Goal: Task Accomplishment & Management: Manage account settings

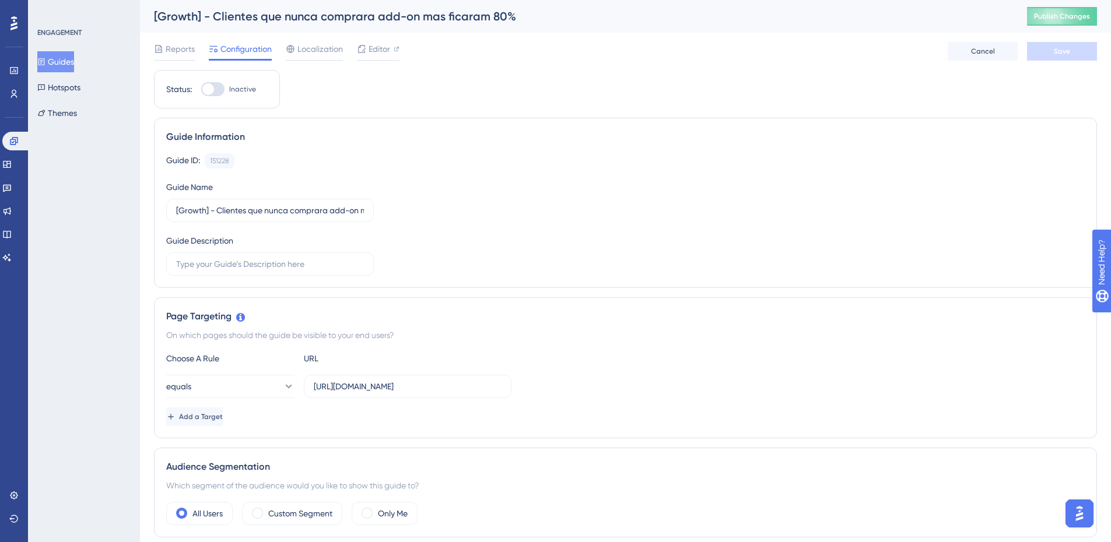
click at [60, 57] on button "Guides" at bounding box center [55, 61] width 37 height 21
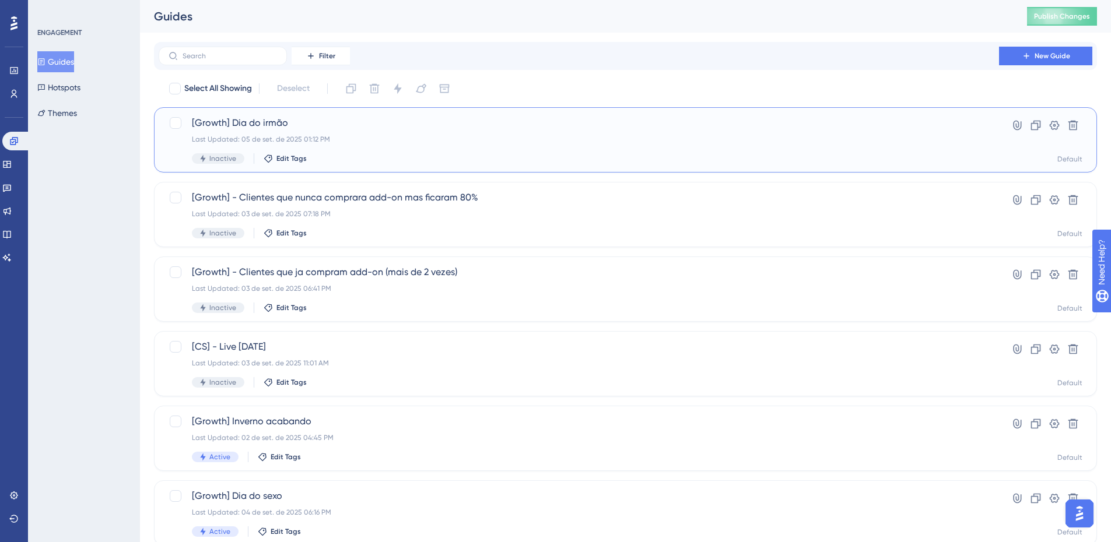
click at [403, 146] on div "[Growth] Dia do irmão Last Updated: 05 de set. de 2025 01:12 PM Inactive Edit T…" at bounding box center [579, 140] width 774 height 48
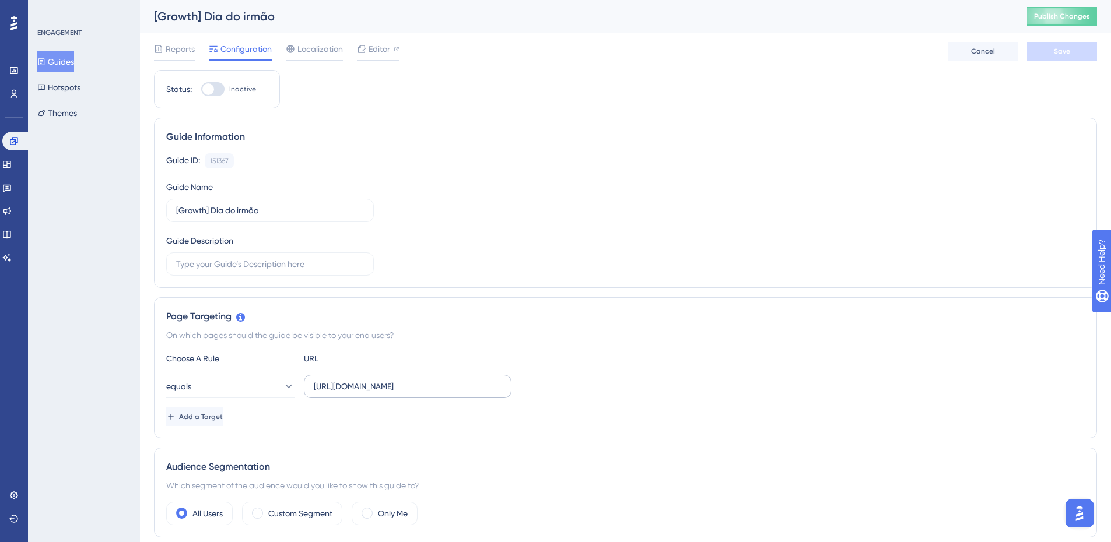
click at [426, 392] on label "https://app.zoppy.com.br/login" at bounding box center [408, 386] width 208 height 23
click at [426, 392] on input "https://app.zoppy.com.br/login" at bounding box center [408, 386] width 188 height 13
type input "https://app.zoppy.com.br/dashboard"
click at [271, 387] on button "equals" at bounding box center [230, 386] width 128 height 23
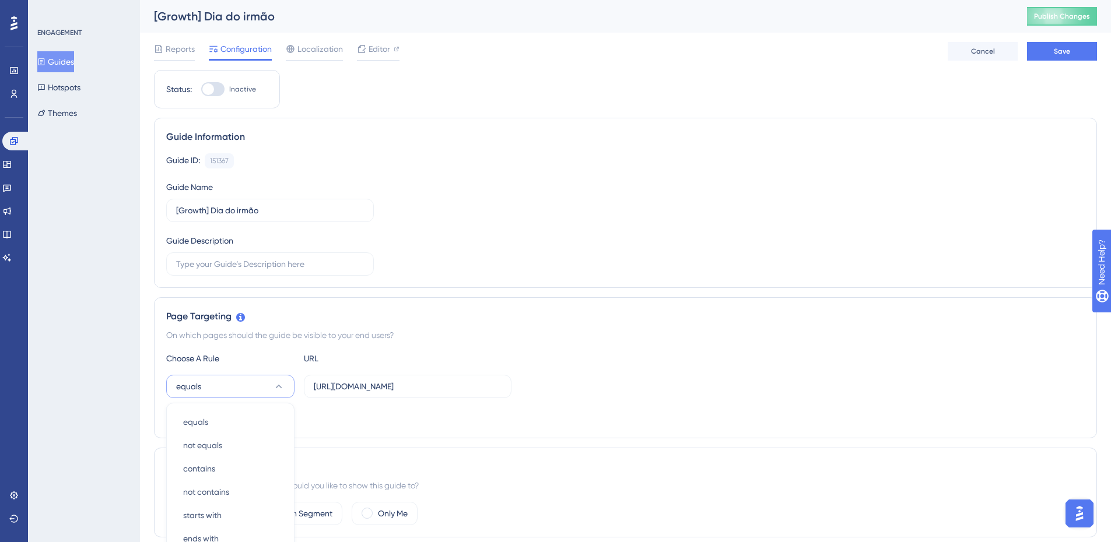
scroll to position [226, 0]
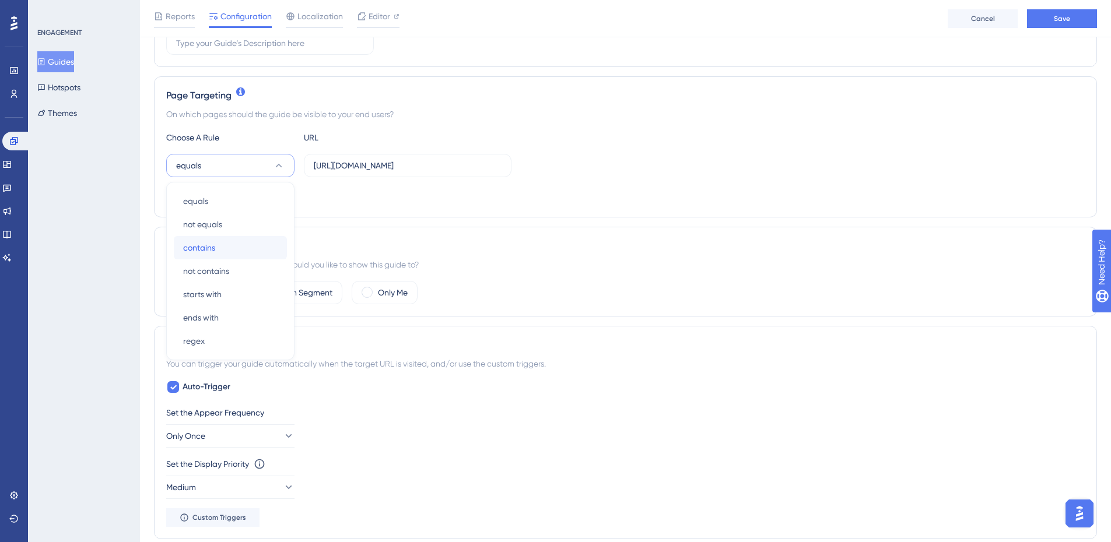
click at [235, 249] on div "contains contains" at bounding box center [230, 247] width 94 height 23
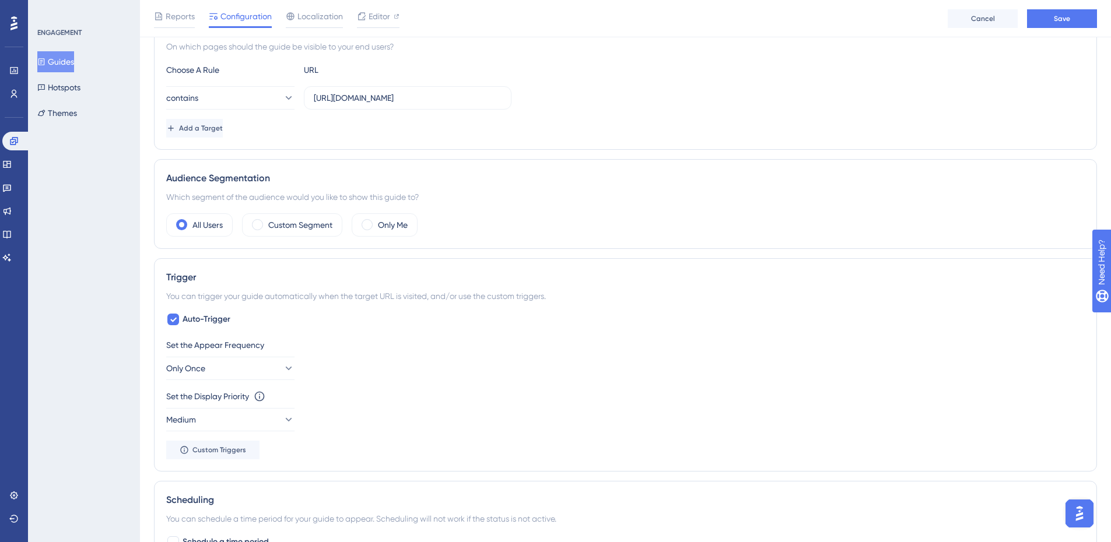
scroll to position [342, 0]
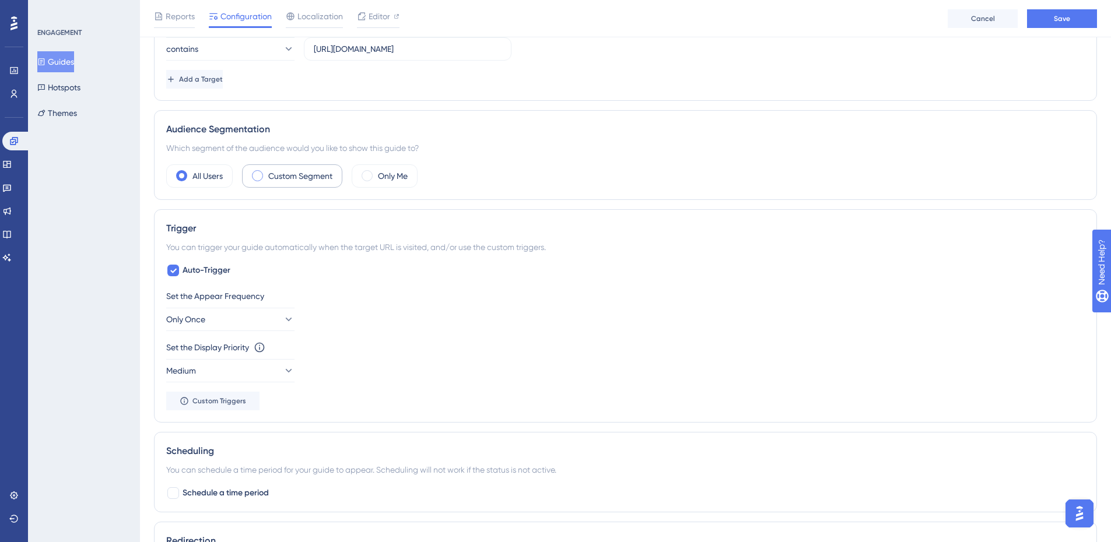
click at [290, 174] on label "Custom Segment" at bounding box center [300, 176] width 64 height 14
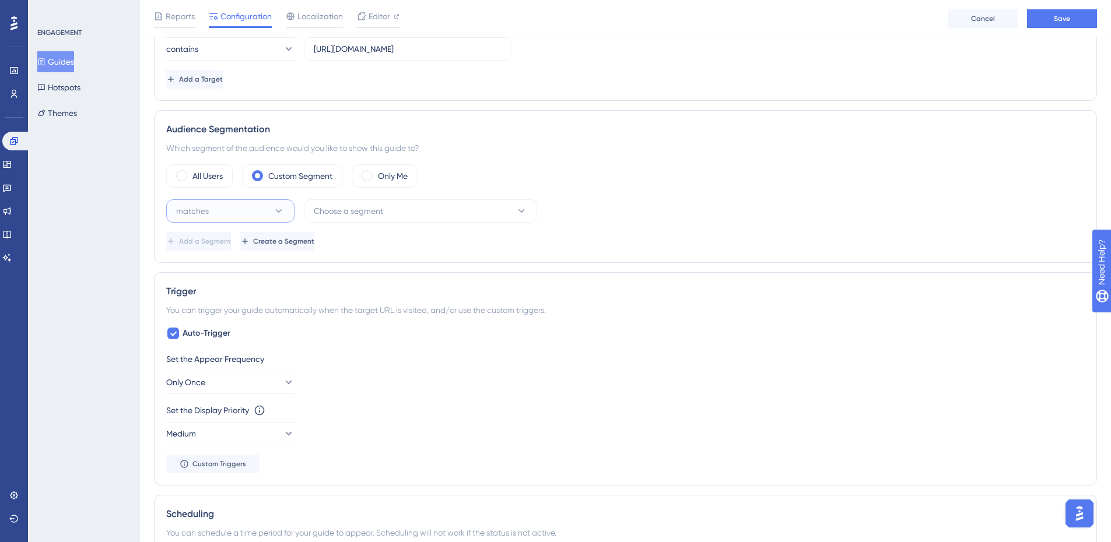
click at [241, 213] on button "matches" at bounding box center [230, 210] width 128 height 23
click at [241, 265] on div "doesn't match doesn't match" at bounding box center [230, 269] width 94 height 23
click at [349, 206] on span "Choose a segment" at bounding box center [348, 211] width 69 height 14
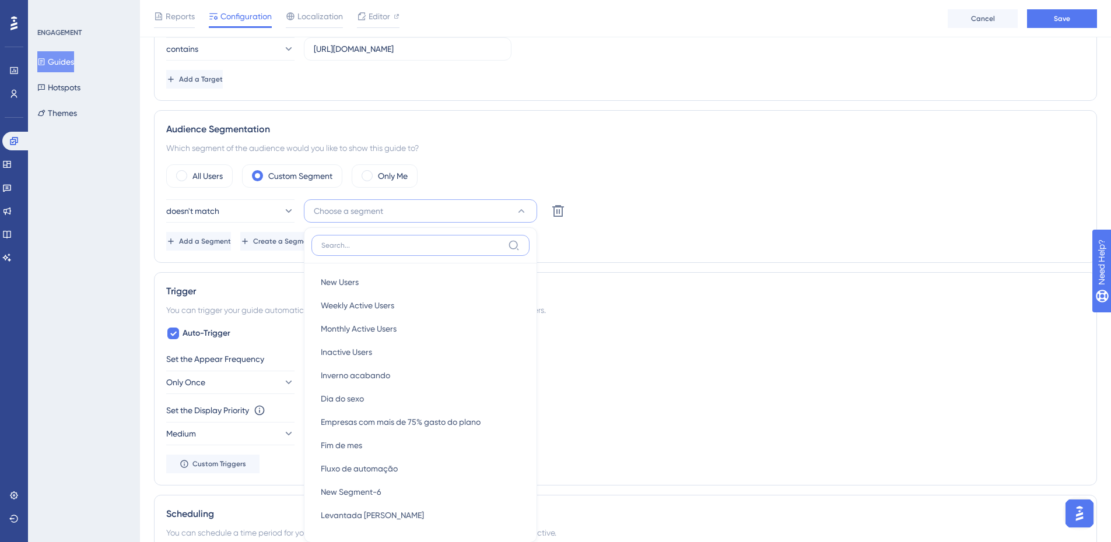
scroll to position [397, 0]
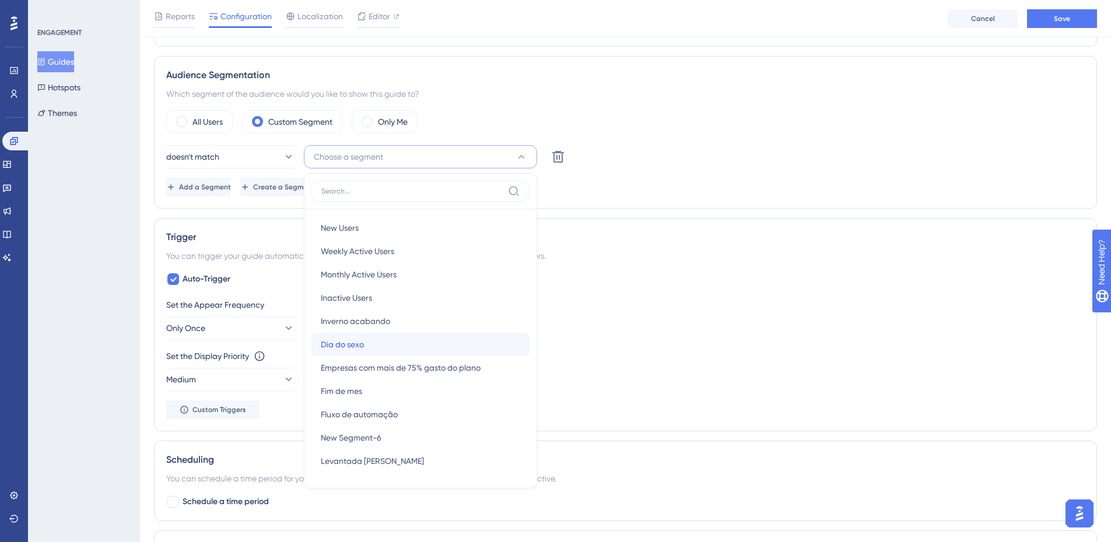
click at [367, 334] on div "Dia do sexo Dia do sexo" at bounding box center [420, 344] width 199 height 23
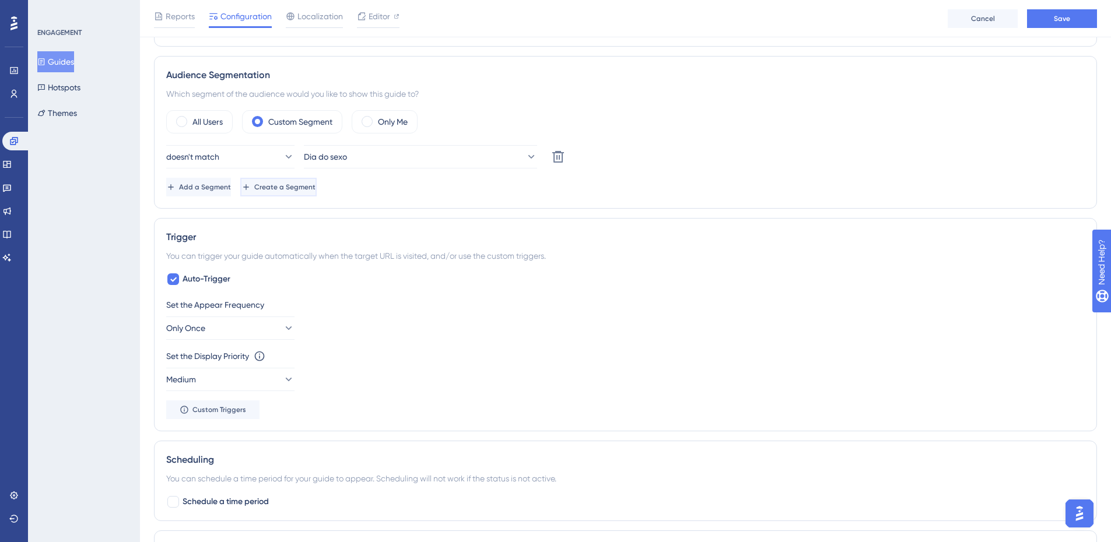
click at [251, 189] on icon at bounding box center [245, 187] width 9 height 9
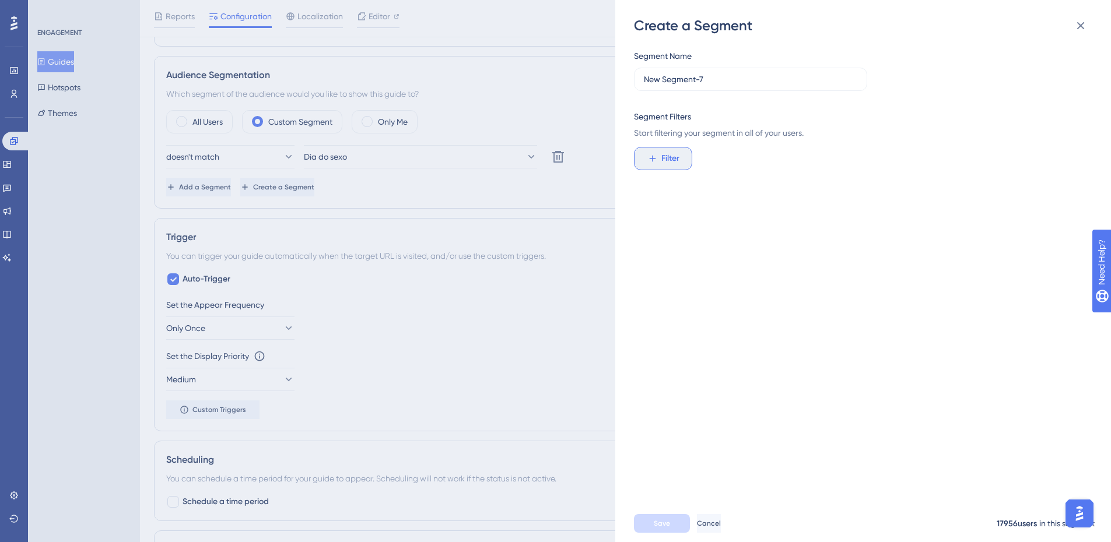
click at [664, 152] on span "Filter" at bounding box center [670, 159] width 18 height 14
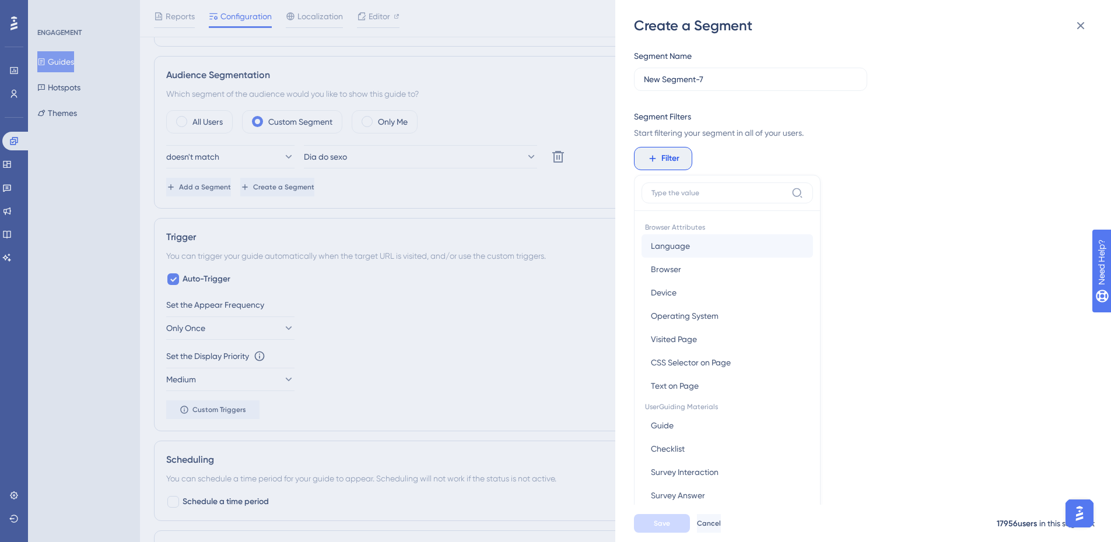
scroll to position [85, 0]
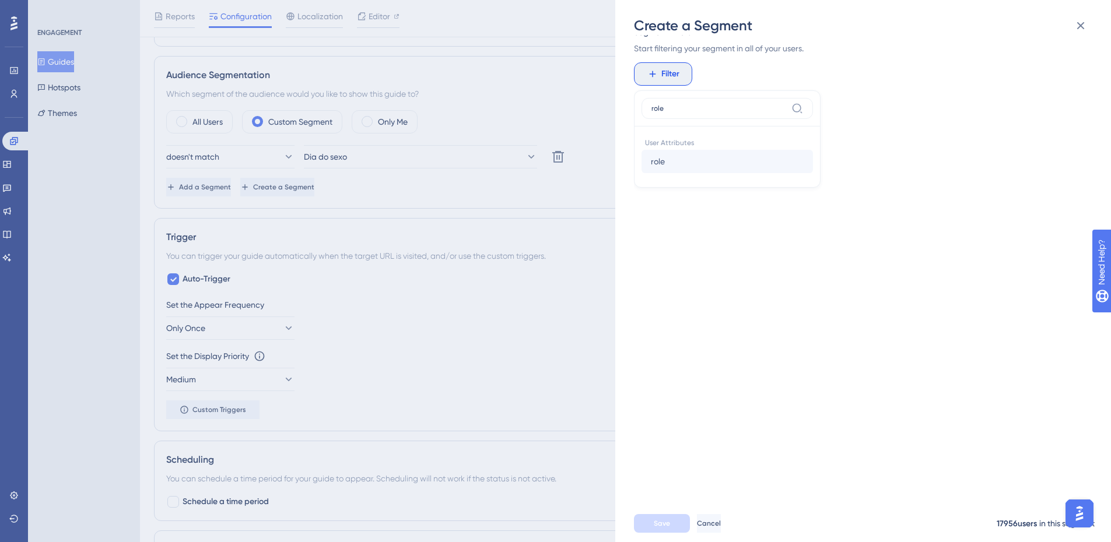
type input "role"
click at [691, 170] on button "role role" at bounding box center [726, 161] width 171 height 23
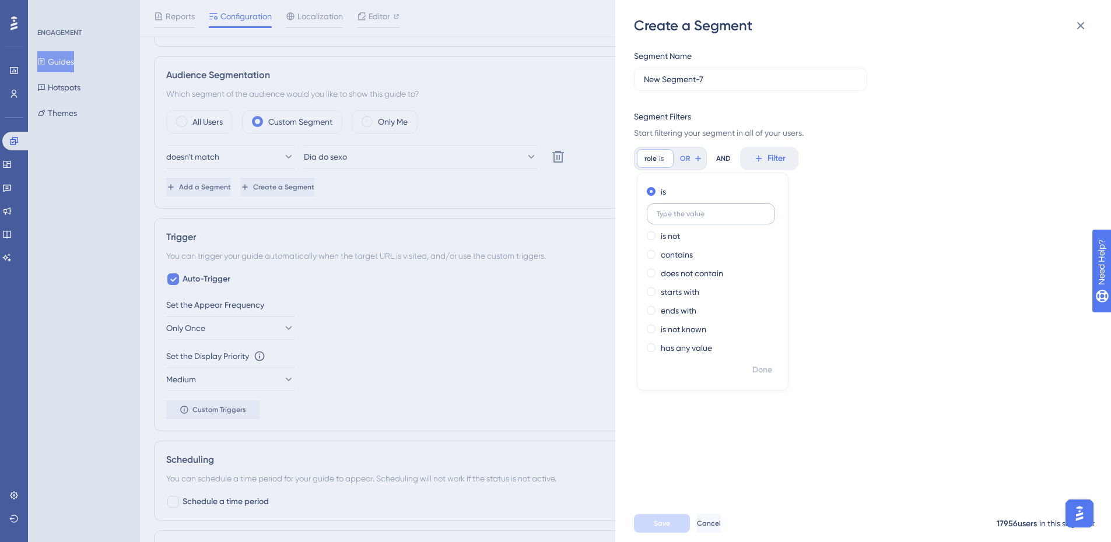
click at [698, 212] on input "text" at bounding box center [711, 214] width 108 height 8
type input "ADMIN"
click at [756, 367] on span "Done" at bounding box center [762, 370] width 20 height 14
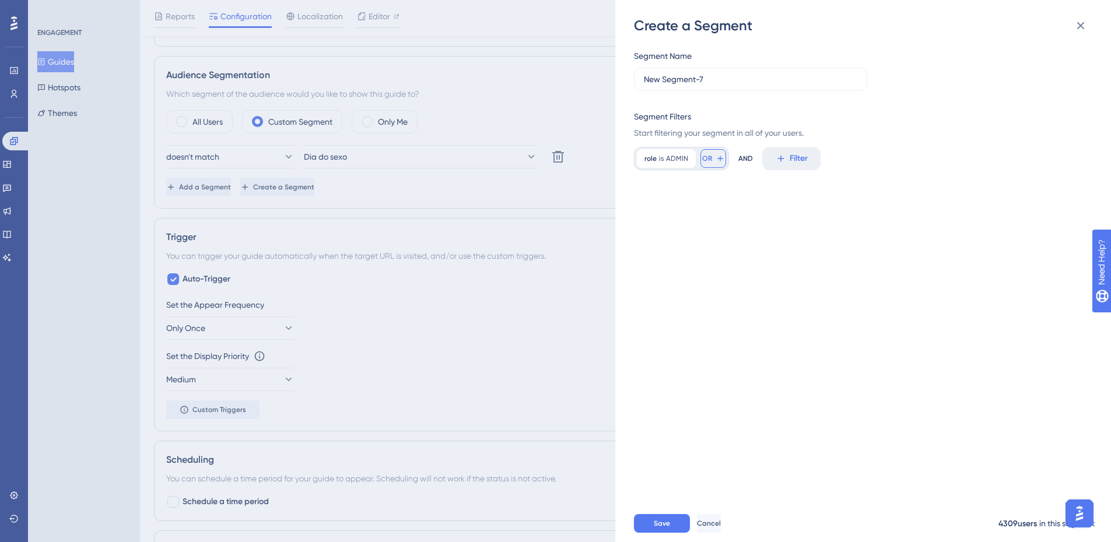
click at [718, 162] on icon at bounding box center [720, 158] width 9 height 9
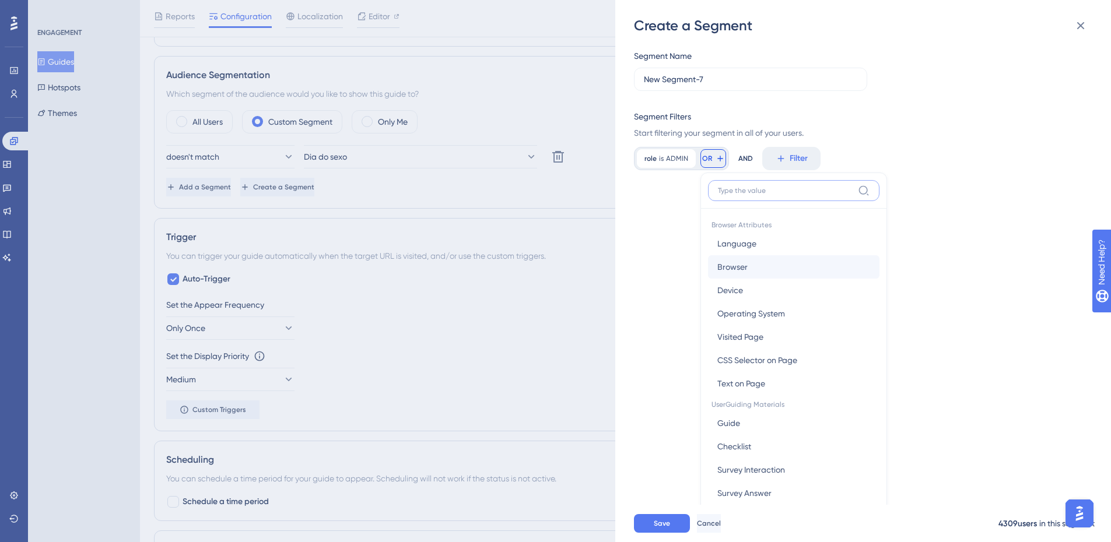
scroll to position [83, 0]
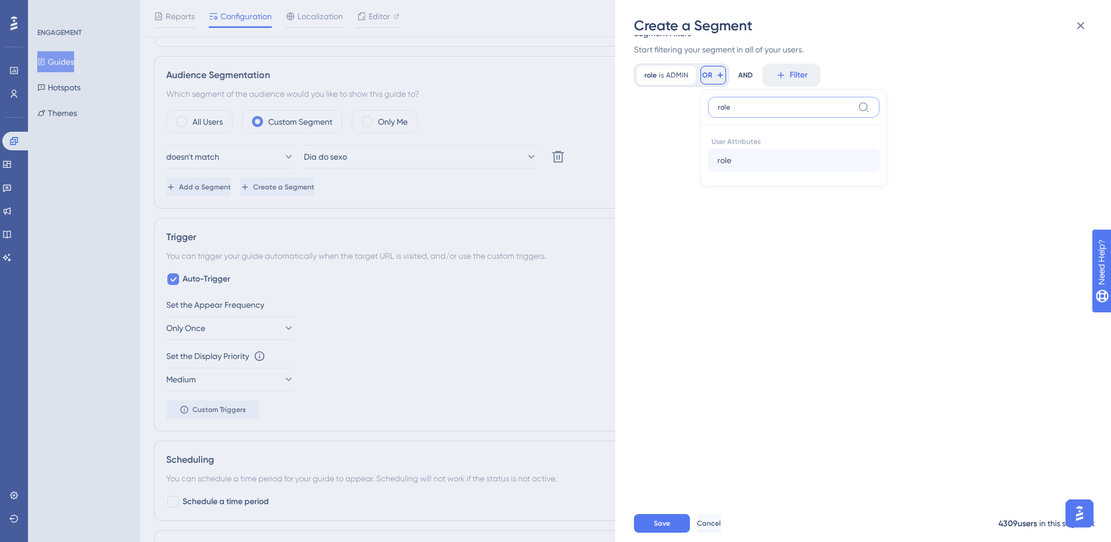
type input "role"
click at [749, 165] on button "role role" at bounding box center [793, 160] width 171 height 23
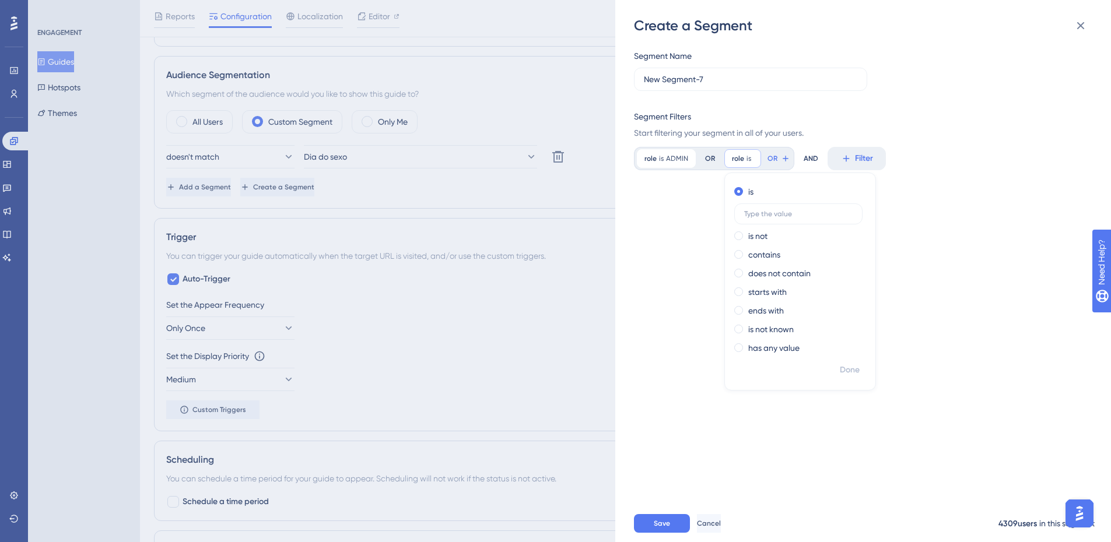
scroll to position [0, 0]
type input "admin"
click at [851, 369] on span "Done" at bounding box center [850, 370] width 20 height 14
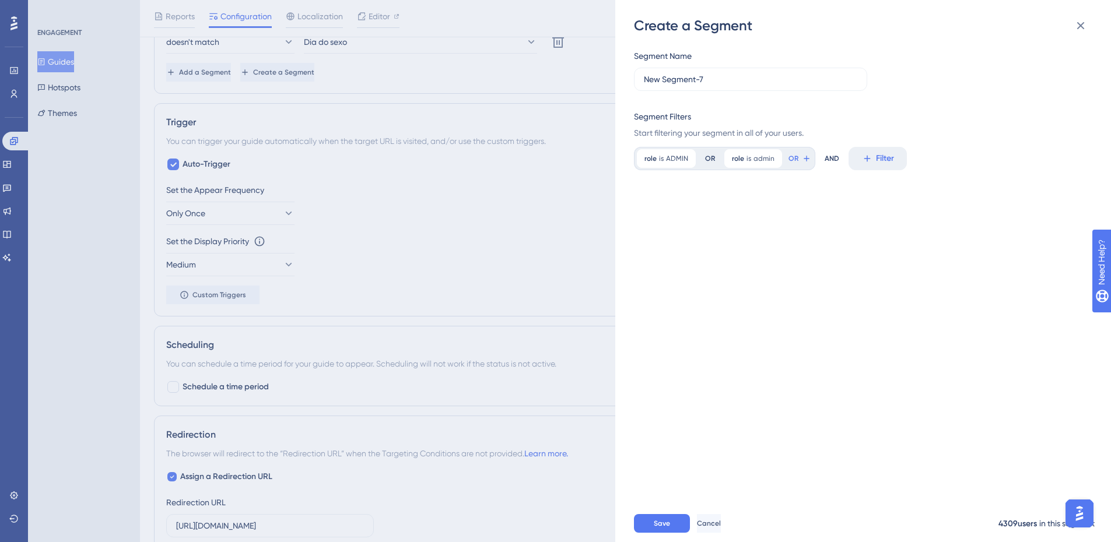
scroll to position [513, 0]
click at [673, 527] on button "Save" at bounding box center [662, 523] width 56 height 19
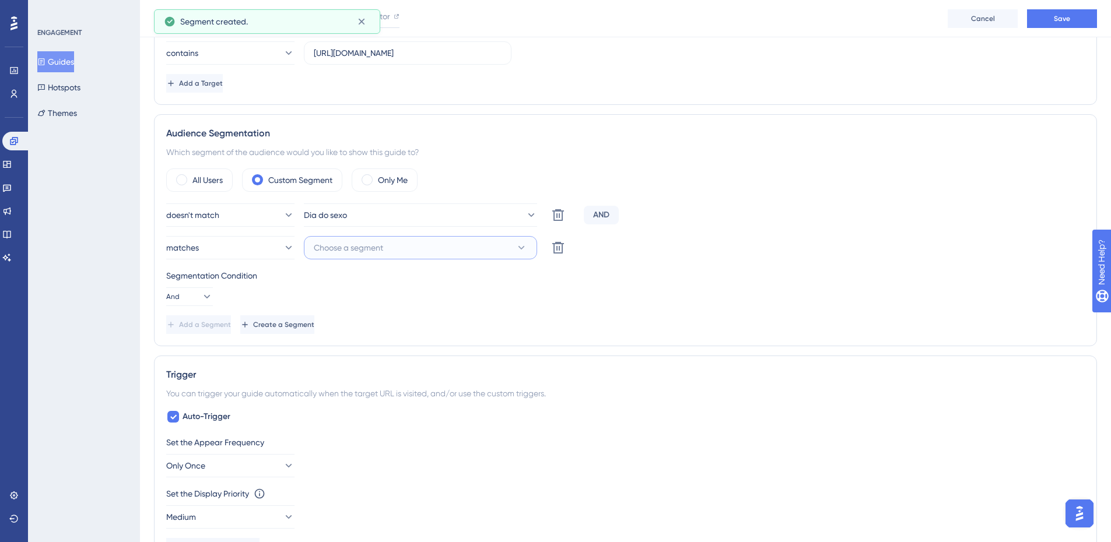
click at [377, 258] on button "Choose a segment" at bounding box center [420, 247] width 233 height 23
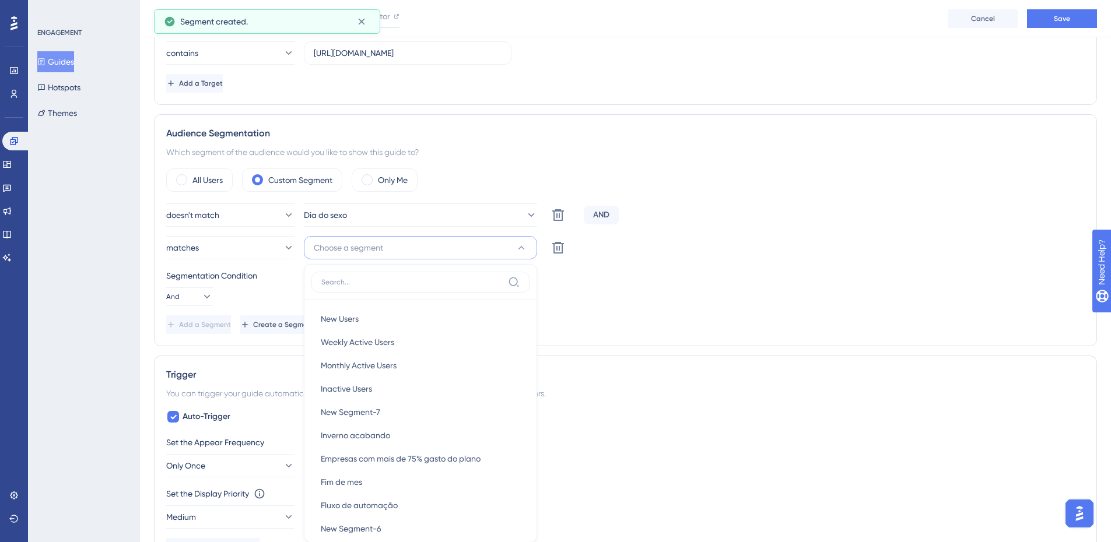
scroll to position [419, 0]
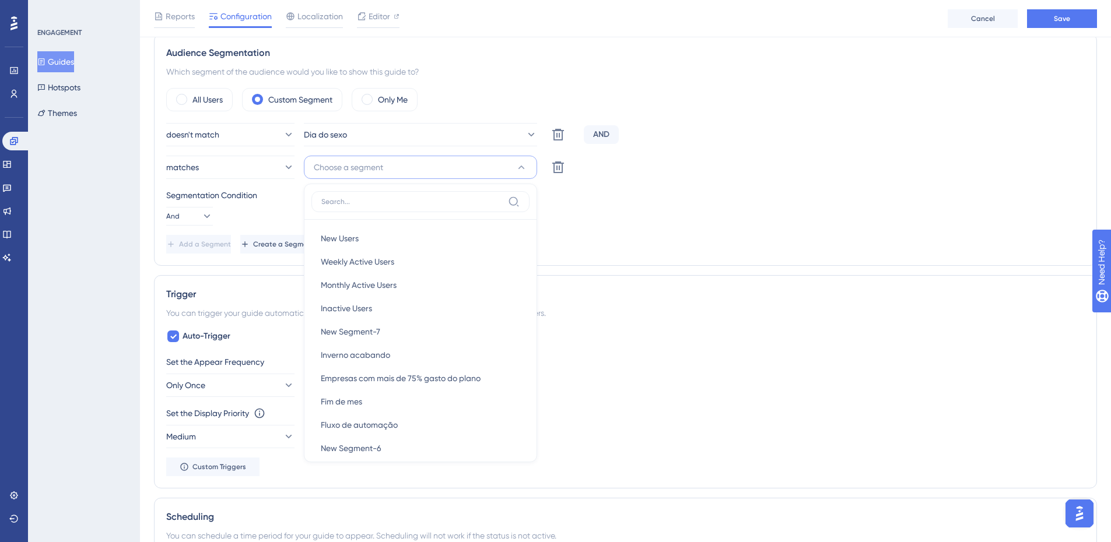
click at [598, 132] on div "AND" at bounding box center [601, 134] width 35 height 19
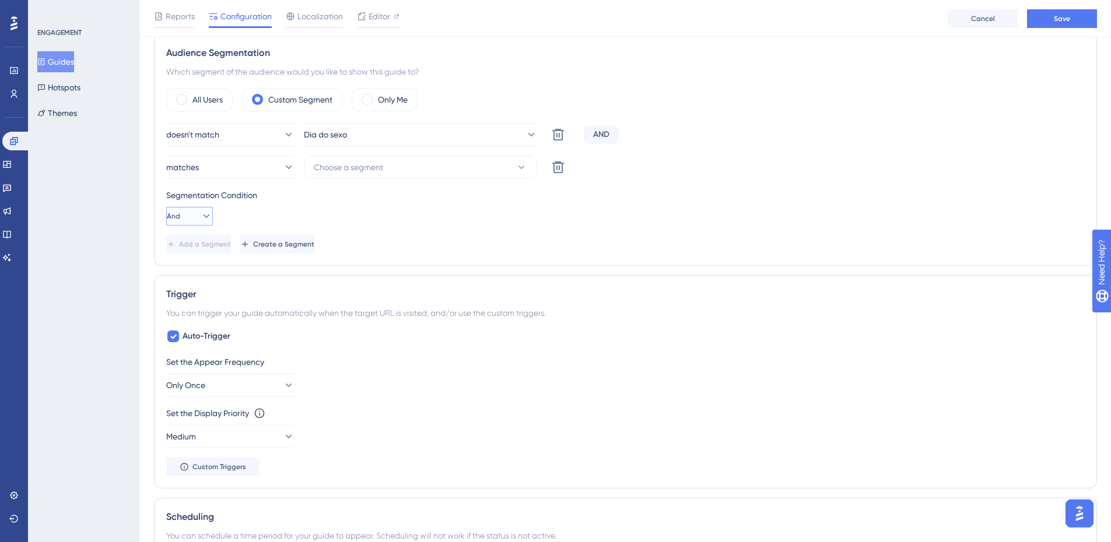
click at [210, 215] on button "And" at bounding box center [189, 216] width 47 height 19
click at [197, 266] on div "Or Or" at bounding box center [189, 272] width 22 height 23
click at [414, 178] on button "Choose a segment" at bounding box center [420, 167] width 233 height 23
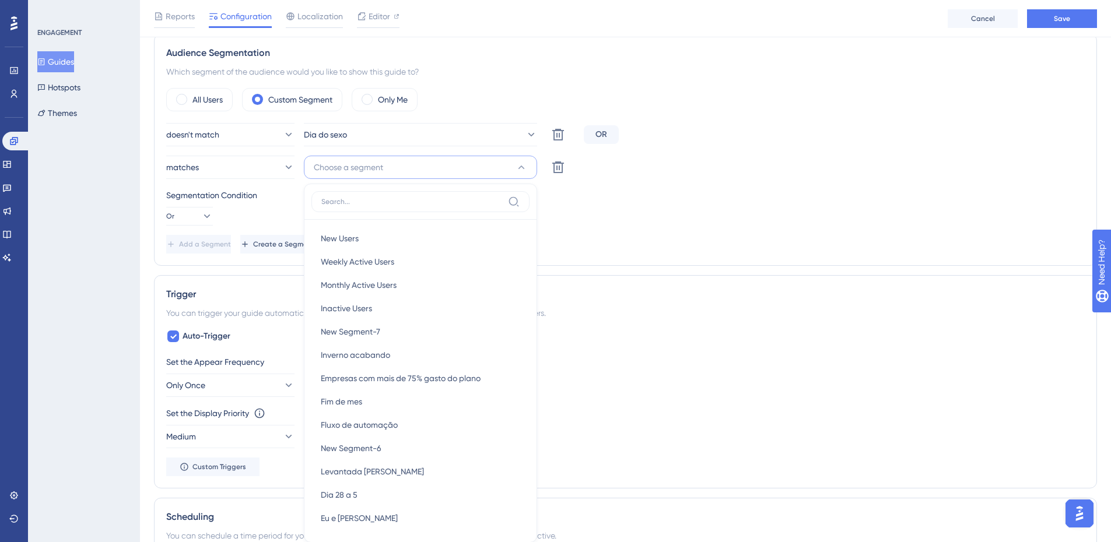
scroll to position [443, 0]
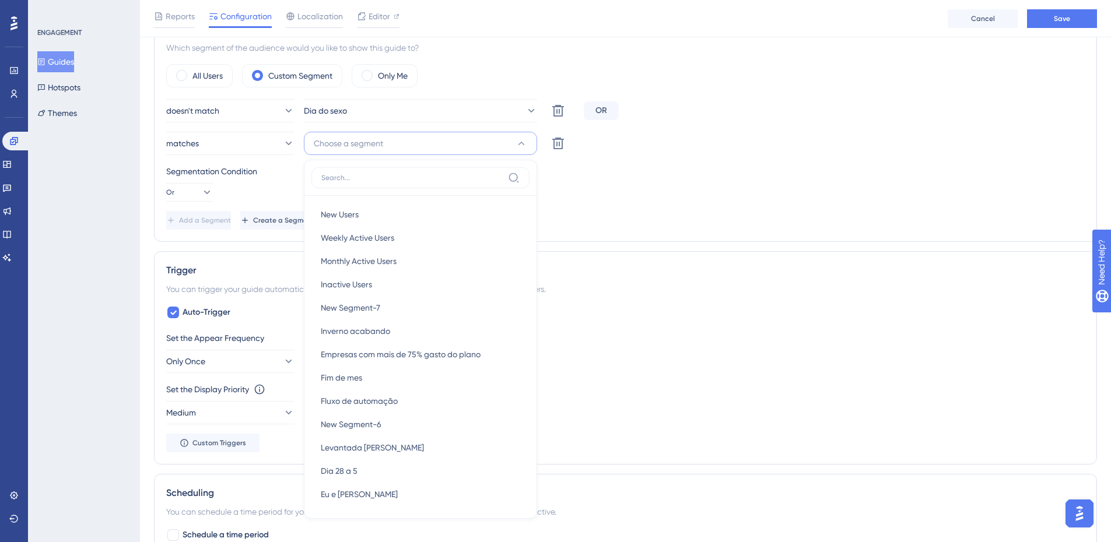
click at [376, 182] on input at bounding box center [412, 177] width 182 height 9
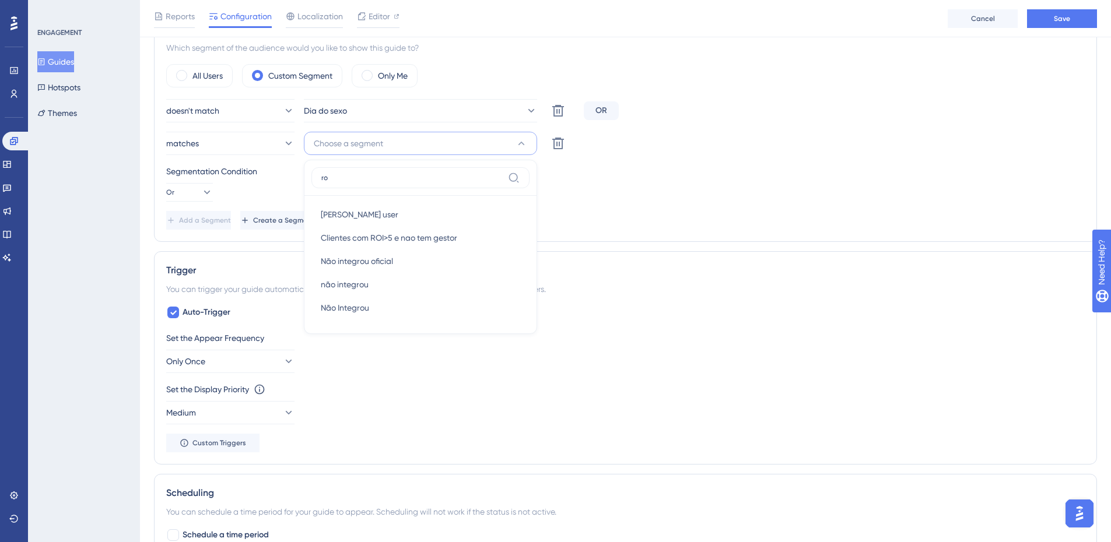
type input "r"
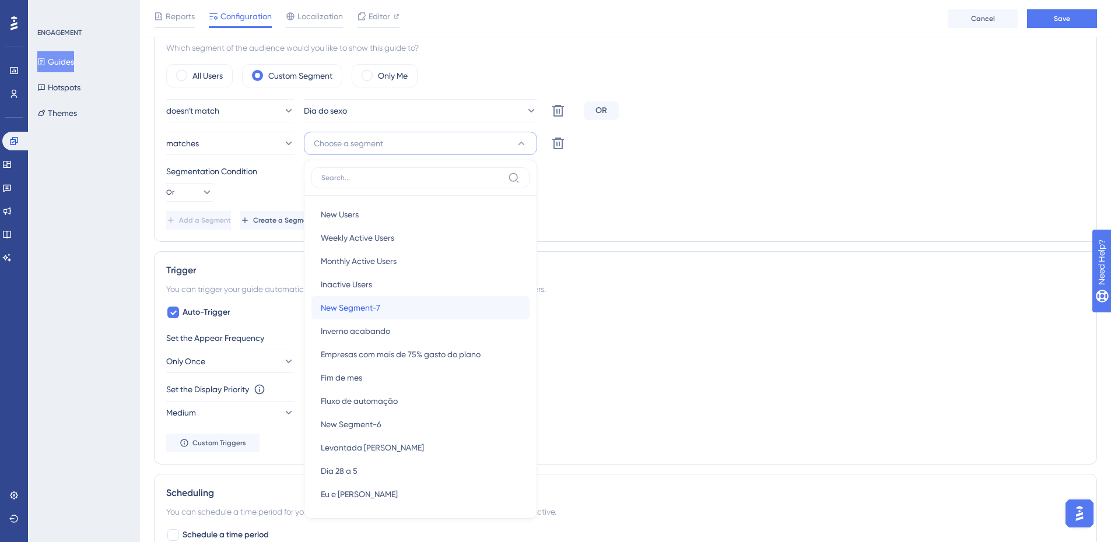
click at [379, 314] on span "New Segment-7" at bounding box center [350, 308] width 59 height 14
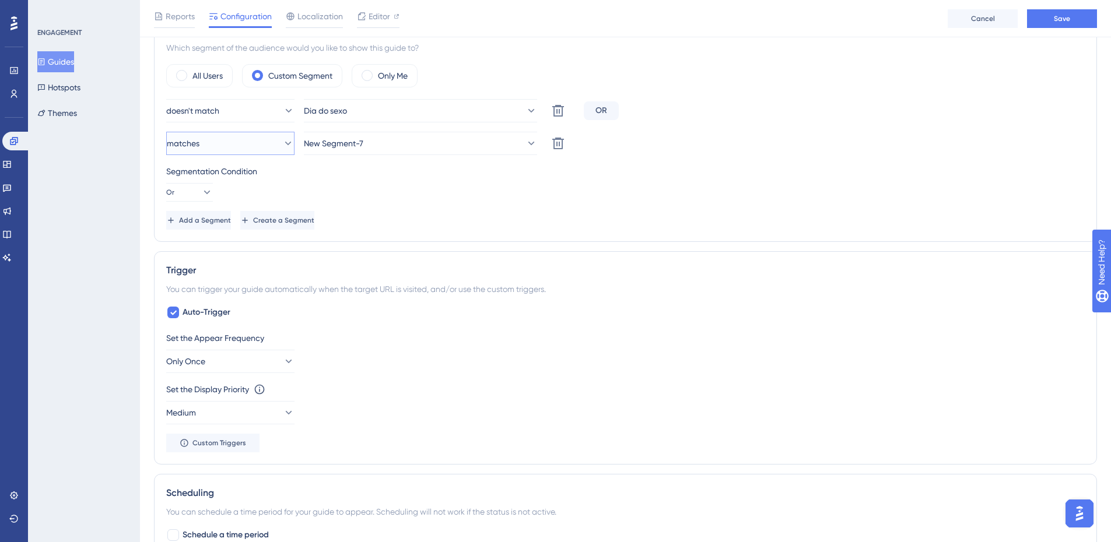
click at [282, 148] on icon at bounding box center [288, 144] width 12 height 12
click at [334, 167] on div "Segmentation Condition" at bounding box center [625, 171] width 918 height 14
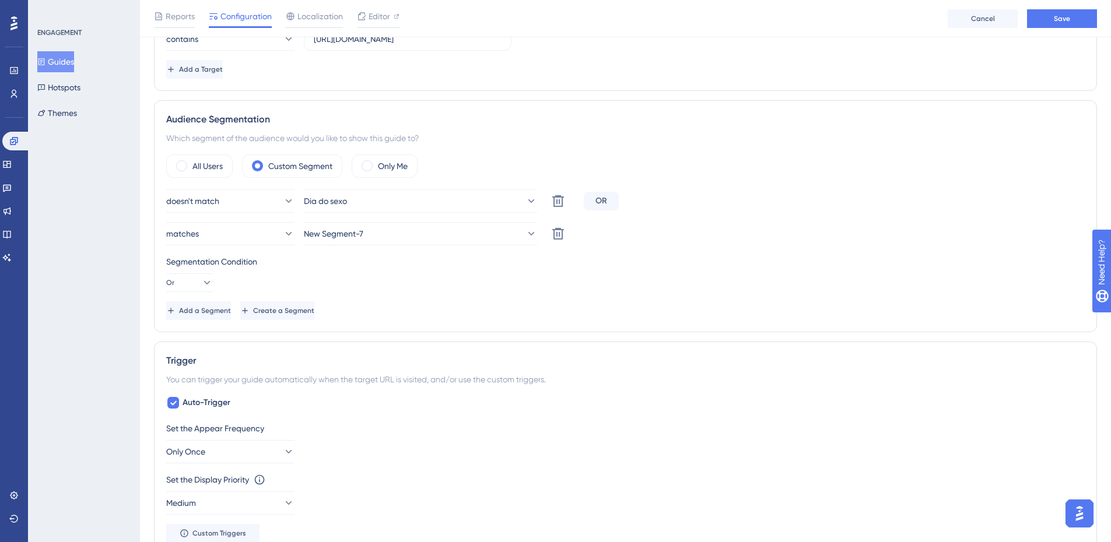
scroll to position [326, 0]
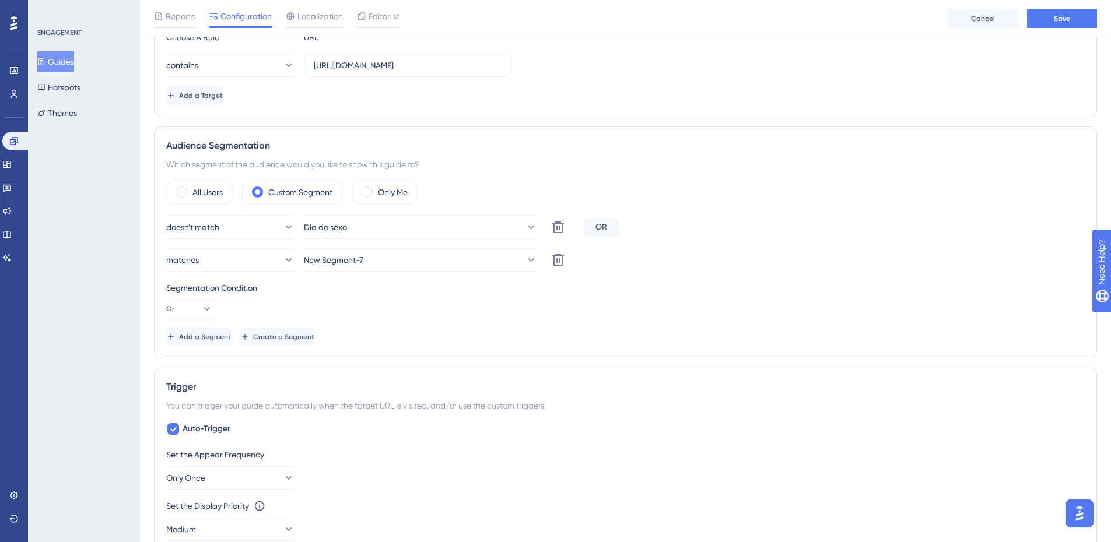
click at [603, 227] on div "OR" at bounding box center [601, 227] width 35 height 19
click at [188, 313] on button "Or" at bounding box center [189, 309] width 47 height 19
click at [189, 348] on span "And" at bounding box center [185, 342] width 15 height 14
click at [686, 239] on div "doesn't match Dia do sexo Delete AND matches New Segment-7 Delete Segmentation …" at bounding box center [625, 281] width 918 height 131
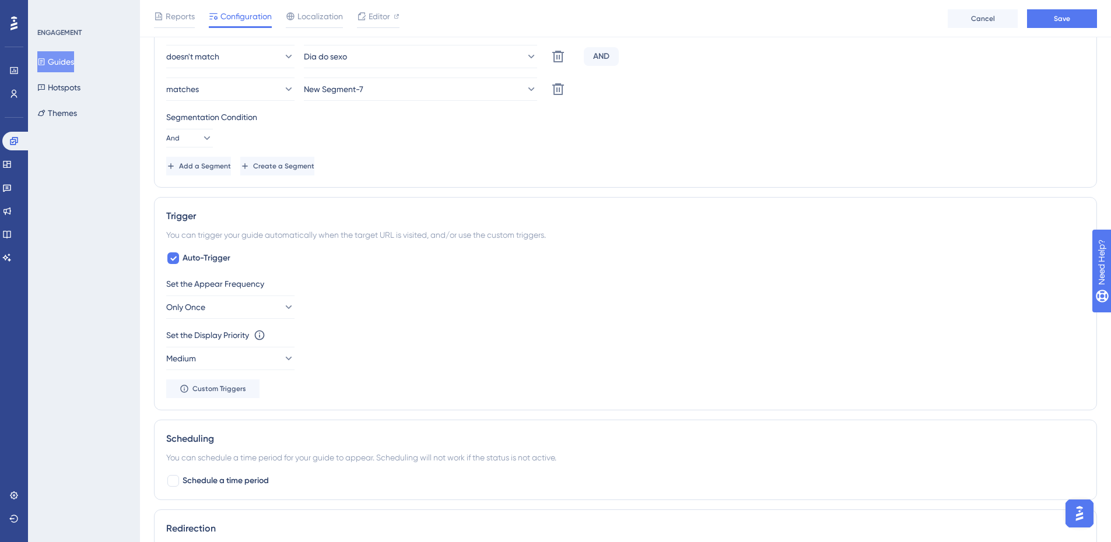
scroll to position [501, 0]
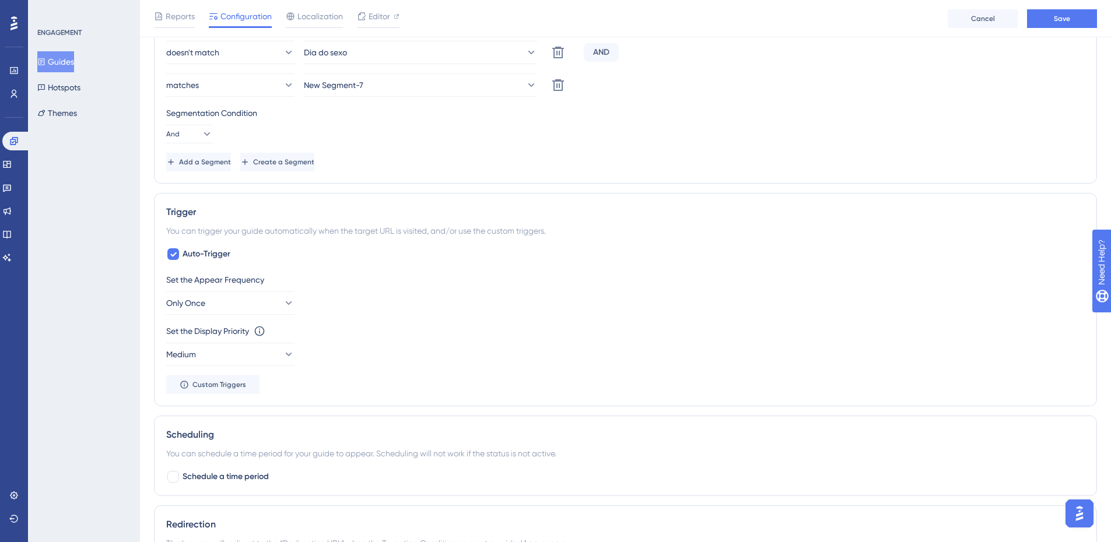
click at [208, 290] on div "Set the Appear Frequency Only Once" at bounding box center [625, 294] width 918 height 42
click at [208, 296] on button "Only Once" at bounding box center [230, 303] width 128 height 23
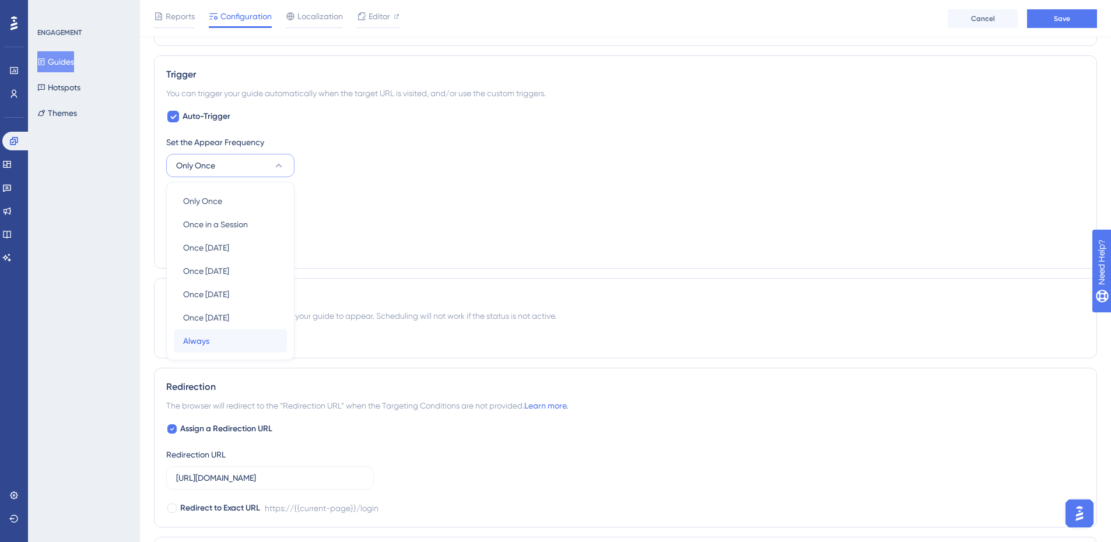
click at [200, 343] on span "Always" at bounding box center [196, 341] width 26 height 14
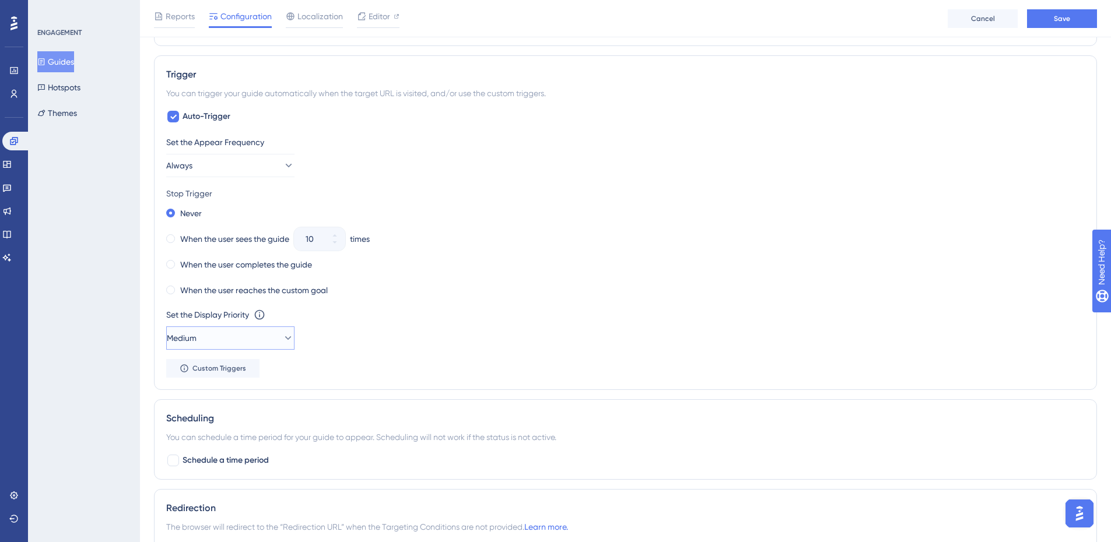
click at [248, 328] on button "Medium" at bounding box center [230, 338] width 128 height 23
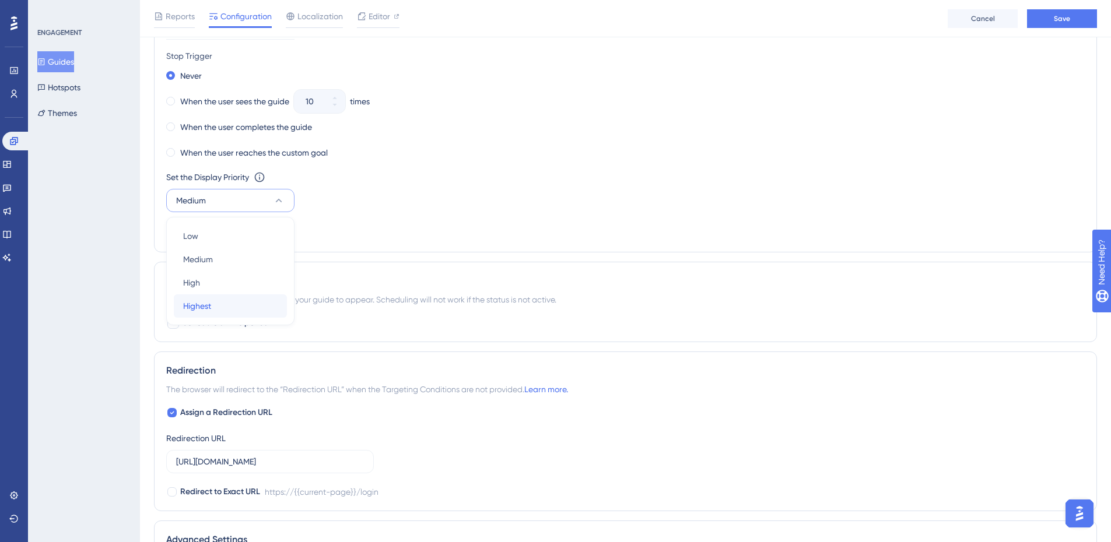
click at [216, 315] on div "Highest Highest" at bounding box center [230, 305] width 94 height 23
click at [183, 322] on span "Schedule a time period" at bounding box center [226, 323] width 86 height 14
checkbox input "true"
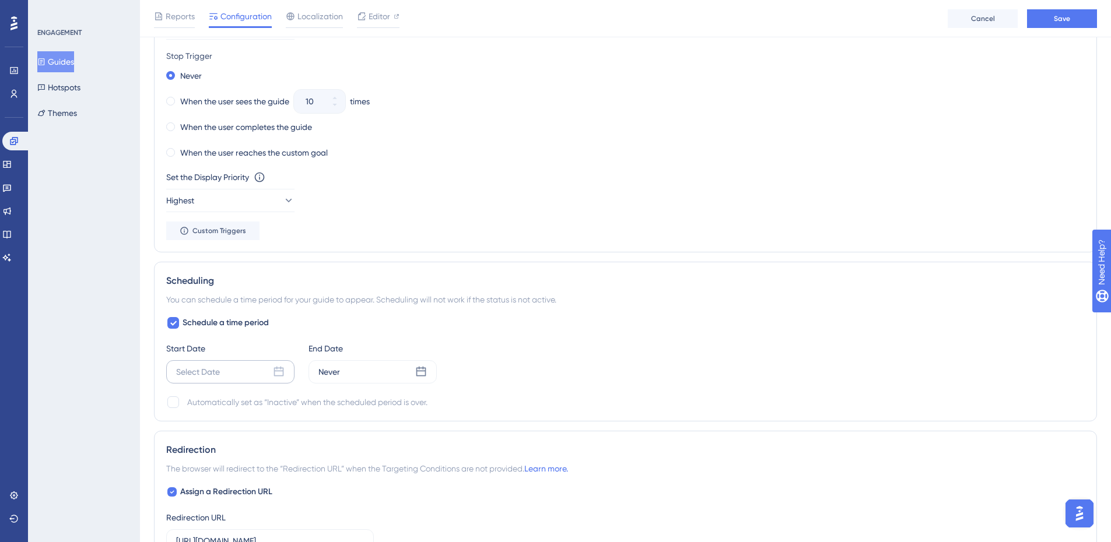
click at [225, 369] on div "Select Date" at bounding box center [230, 371] width 128 height 23
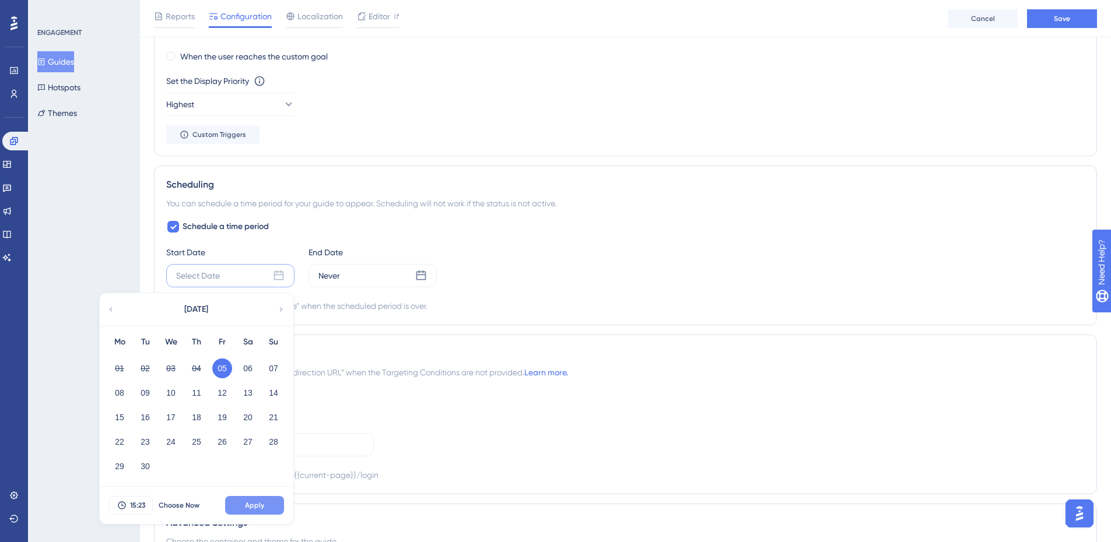
scroll to position [951, 0]
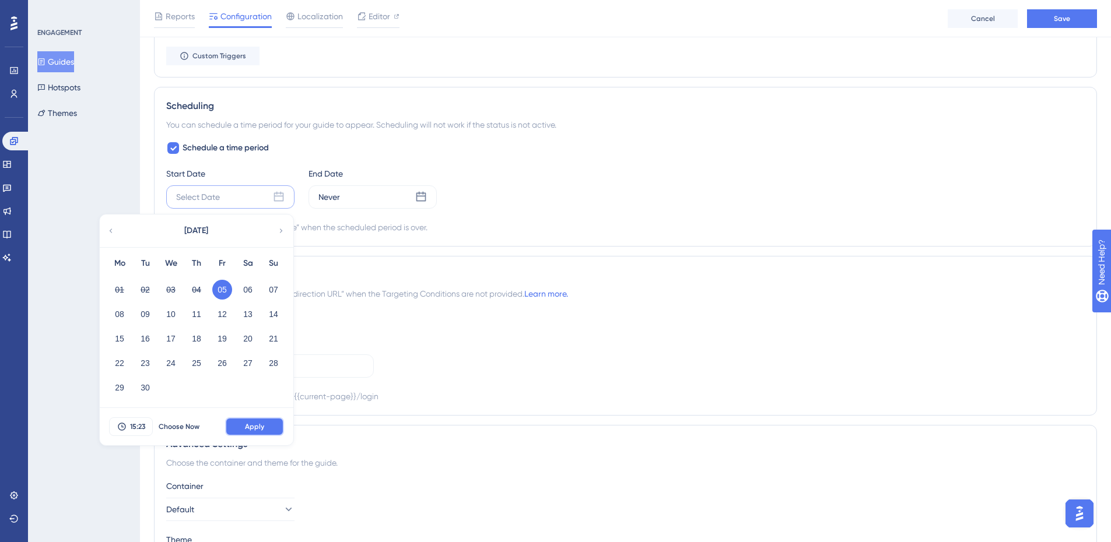
click at [257, 426] on span "Apply" at bounding box center [254, 426] width 19 height 9
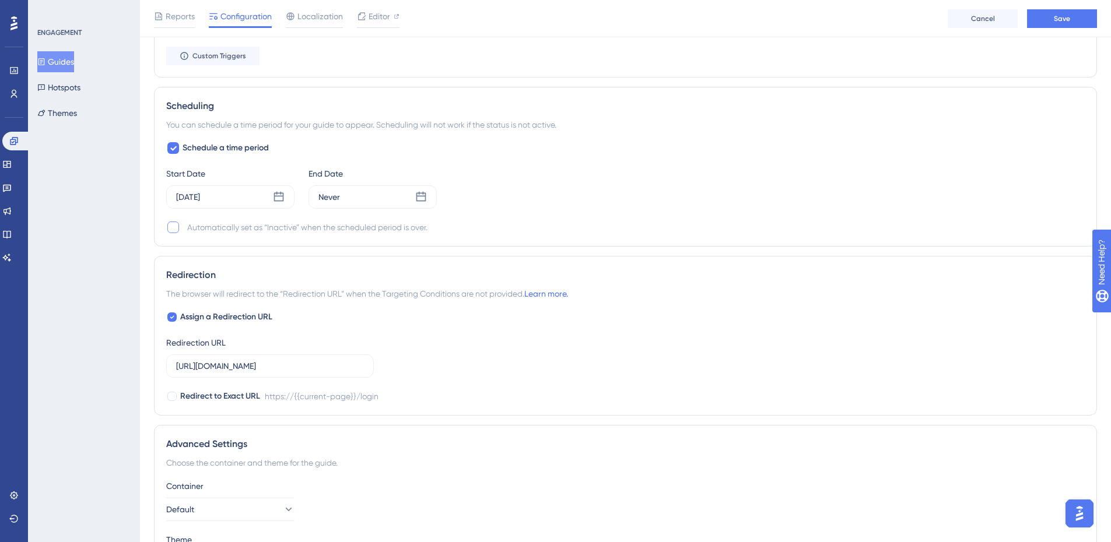
click at [182, 230] on div "Automatically set as “Inactive” when the scheduled period is over." at bounding box center [625, 227] width 918 height 14
click at [183, 231] on div "Automatically set as “Inactive” when the scheduled period is over." at bounding box center [625, 227] width 918 height 14
click at [175, 230] on div at bounding box center [173, 228] width 12 height 12
checkbox input "true"
click at [409, 202] on div "Never" at bounding box center [372, 196] width 128 height 23
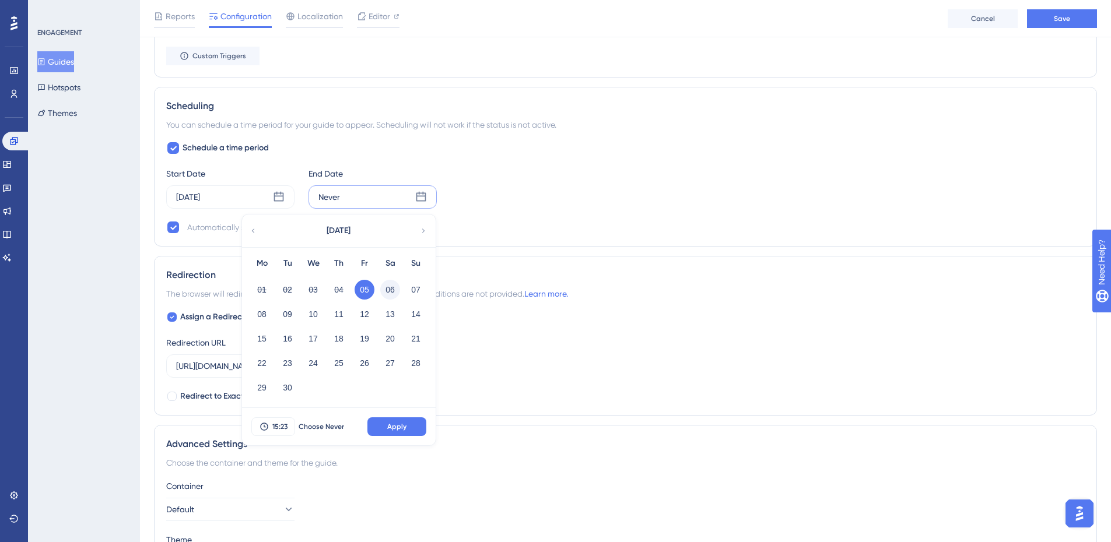
click at [388, 288] on button "06" at bounding box center [390, 290] width 20 height 20
click at [397, 432] on button "Apply" at bounding box center [396, 427] width 59 height 19
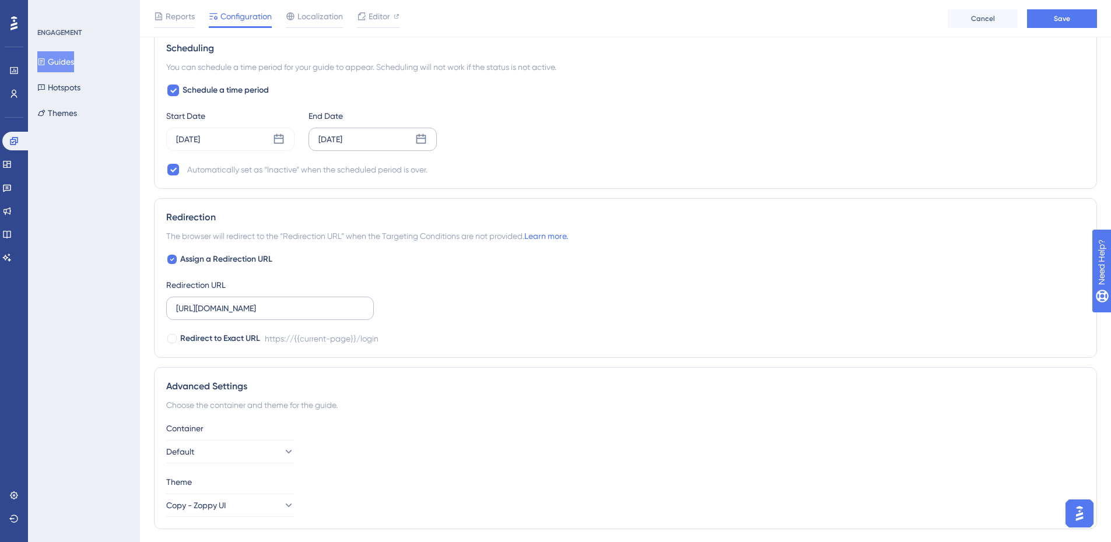
scroll to position [1009, 0]
click at [291, 308] on input "https://app.zoppy.com.br/login" at bounding box center [270, 307] width 188 height 13
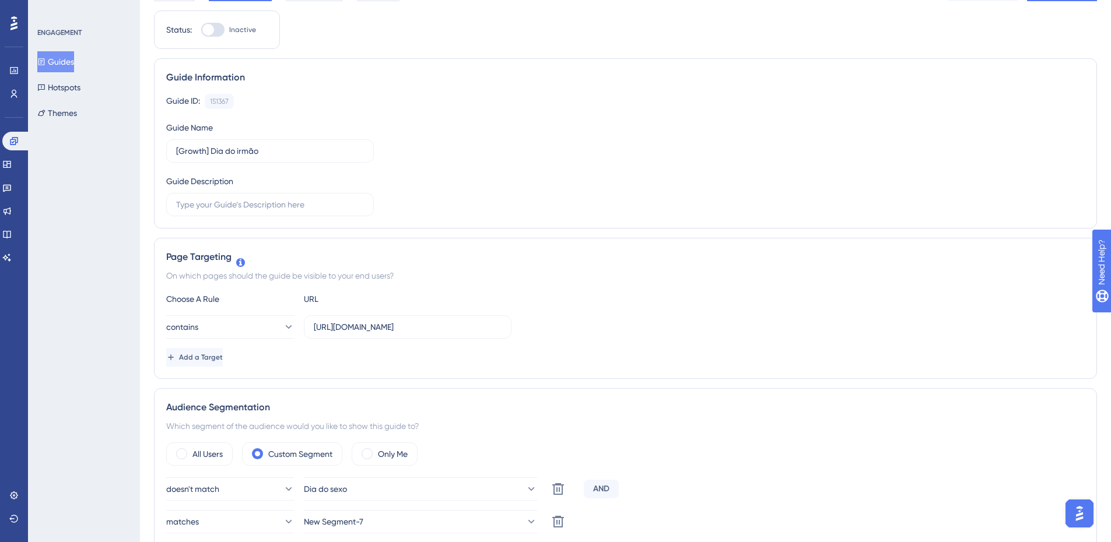
scroll to position [0, 0]
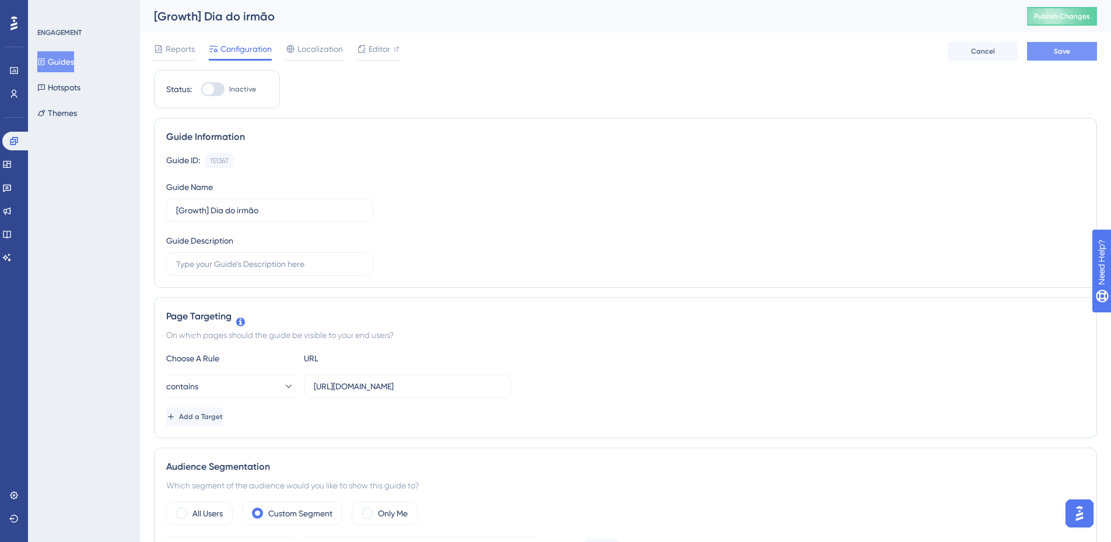
type input "https://app.zoppy.com.br/dashboard"
click at [1044, 44] on button "Save" at bounding box center [1062, 51] width 70 height 19
click at [360, 58] on div "Editor" at bounding box center [378, 51] width 43 height 19
click at [1065, 9] on button "Publish Changes" at bounding box center [1062, 16] width 70 height 19
click at [213, 93] on div at bounding box center [208, 89] width 12 height 12
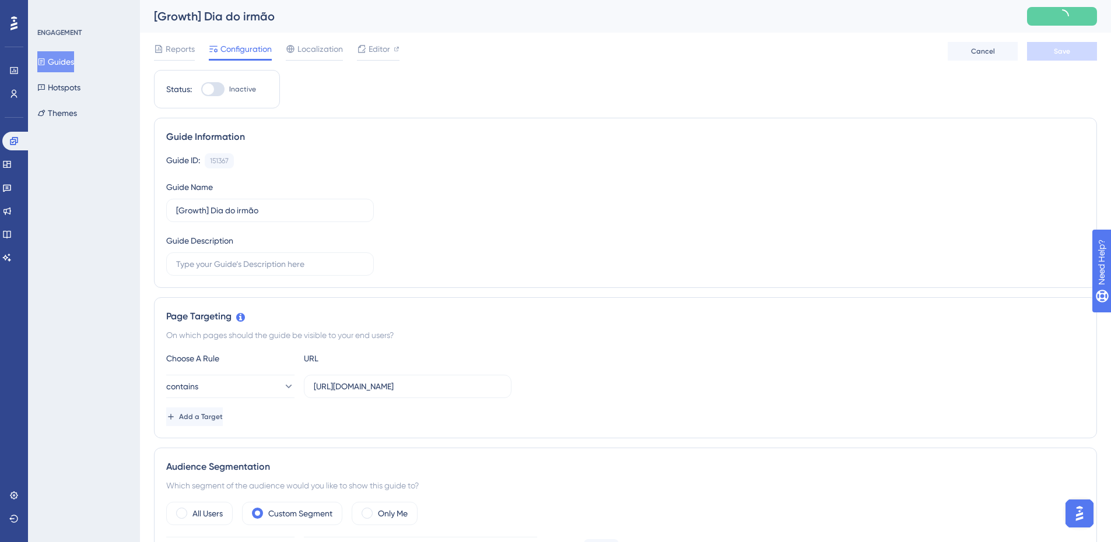
click at [201, 90] on input "Inactive" at bounding box center [201, 89] width 1 height 1
checkbox input "true"
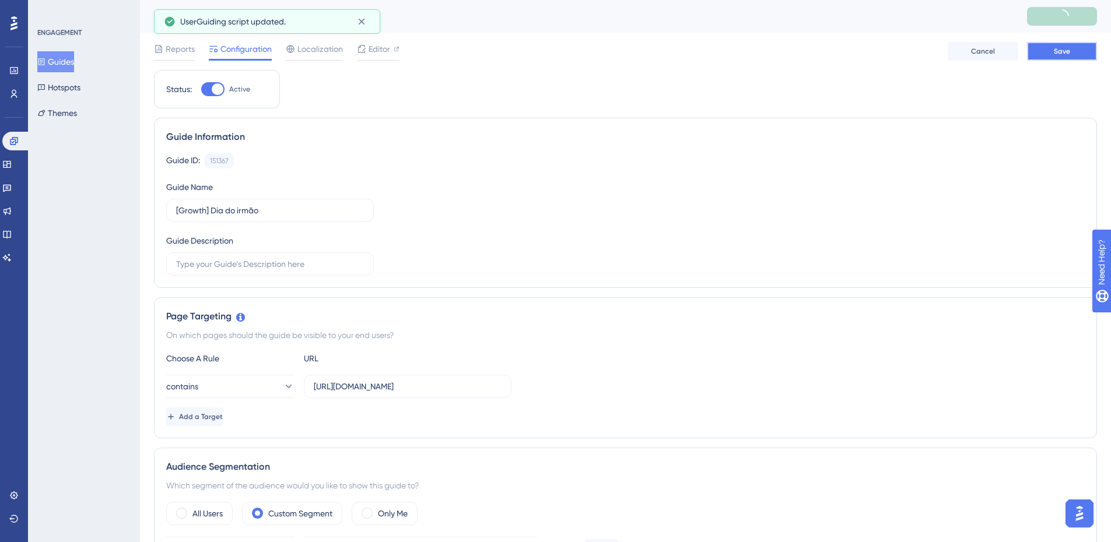
click at [1055, 49] on span "Save" at bounding box center [1062, 51] width 16 height 9
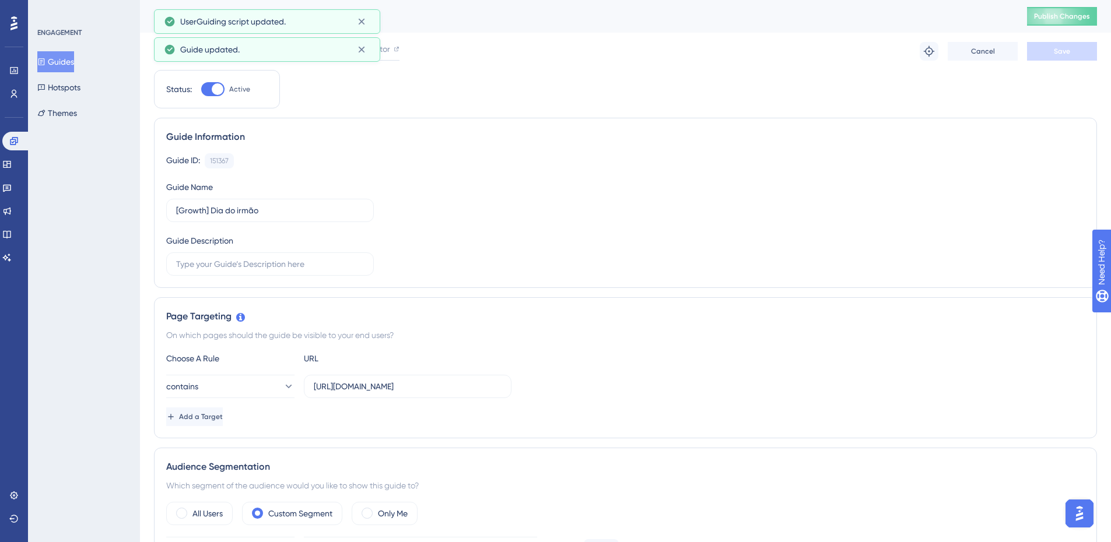
click at [351, 48] on div "Guide updated." at bounding box center [267, 49] width 206 height 19
click at [361, 41] on button at bounding box center [361, 49] width 18 height 19
click at [362, 21] on icon at bounding box center [361, 22] width 6 height 6
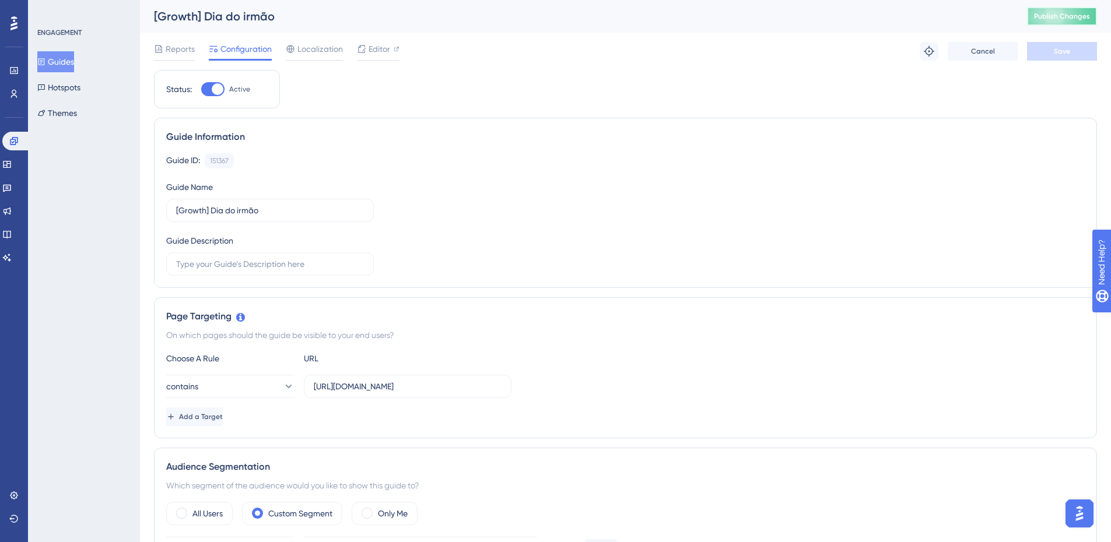
click at [1059, 22] on button "Publish Changes" at bounding box center [1062, 16] width 70 height 19
click at [68, 68] on button "Guides" at bounding box center [55, 61] width 37 height 21
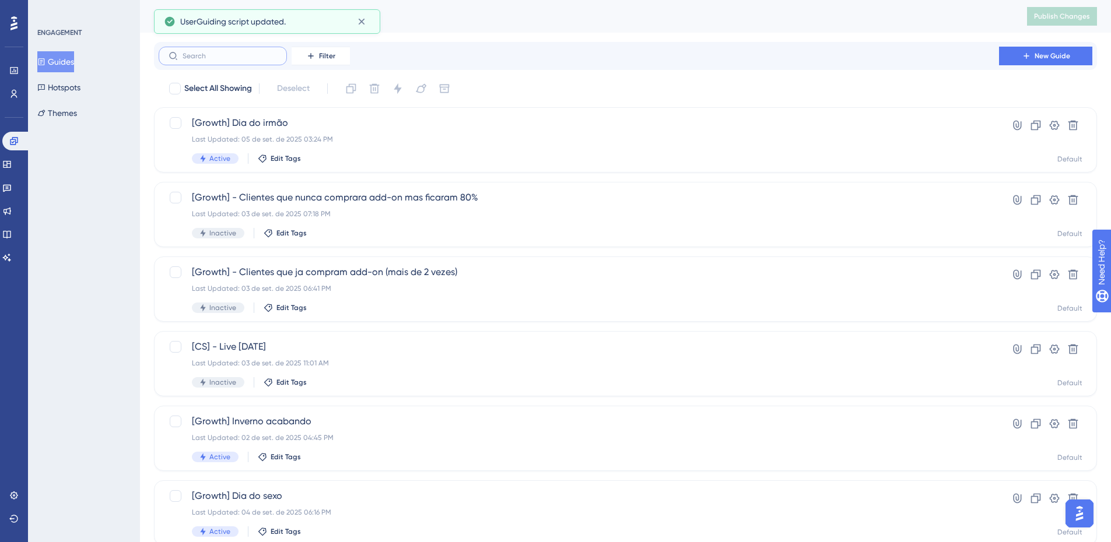
click at [234, 58] on input "text" at bounding box center [230, 56] width 94 height 8
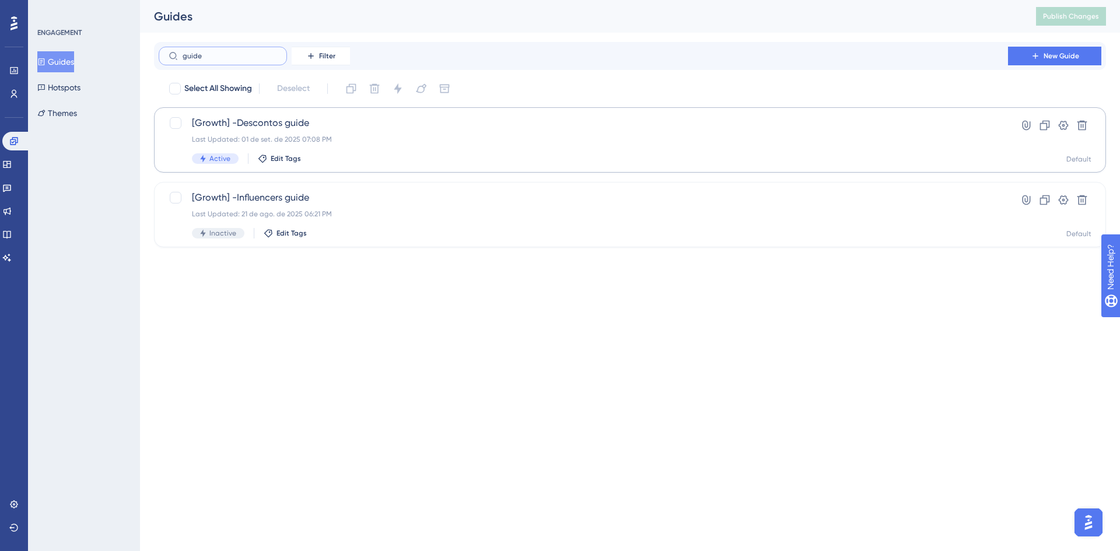
type input "guide"
click at [352, 146] on div "[Growth] -Descontos guide Last Updated: 01 de set. de 2025 07:08 PM Active Edit…" at bounding box center [583, 140] width 783 height 48
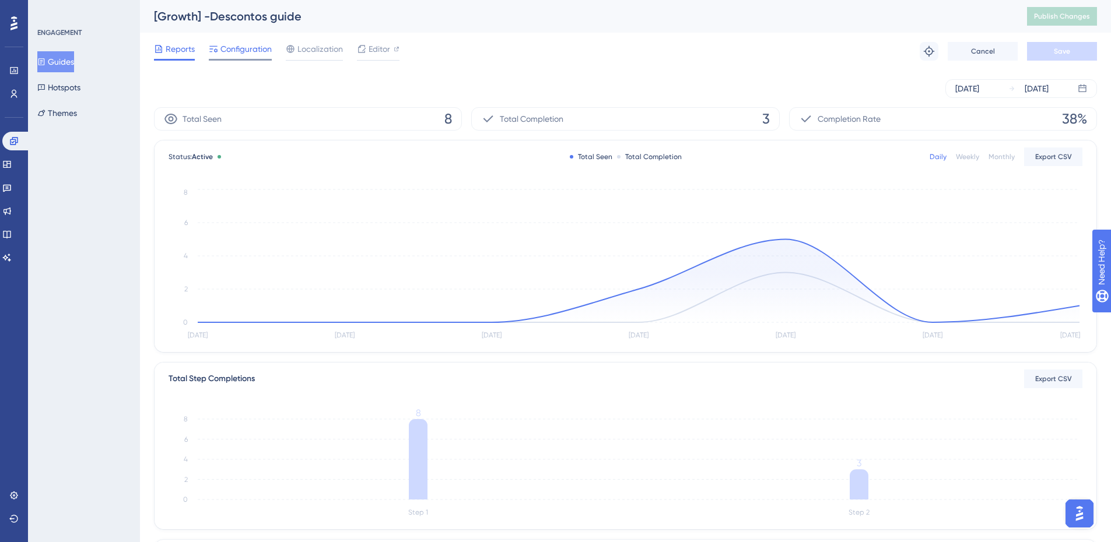
click at [261, 54] on span "Configuration" at bounding box center [245, 49] width 51 height 14
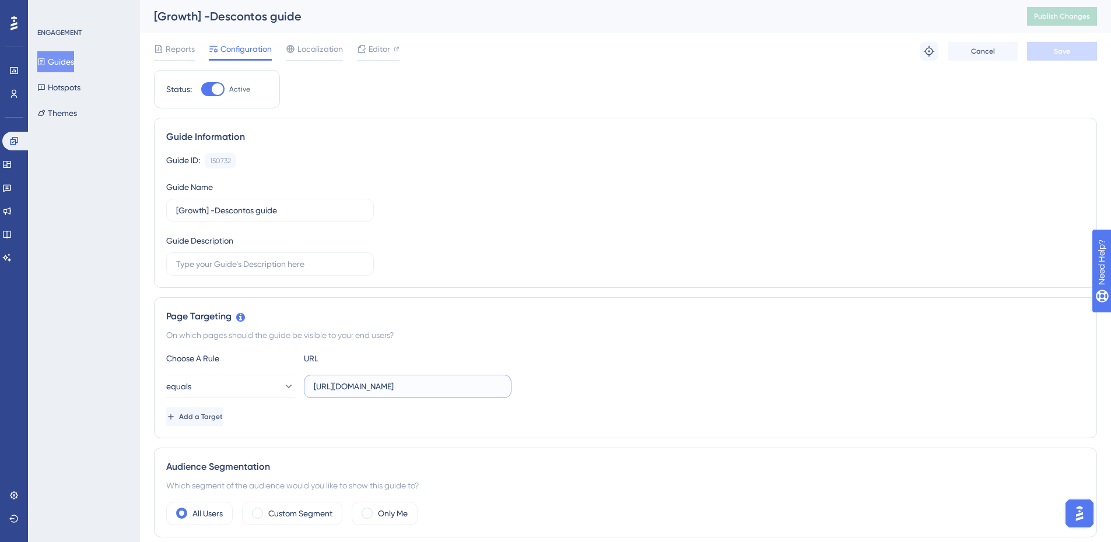
click at [479, 385] on input "https://app.zoppy.com.br/dashboard/campaigns/templates?demo=true" at bounding box center [408, 386] width 188 height 13
click at [376, 59] on div at bounding box center [378, 60] width 43 height 2
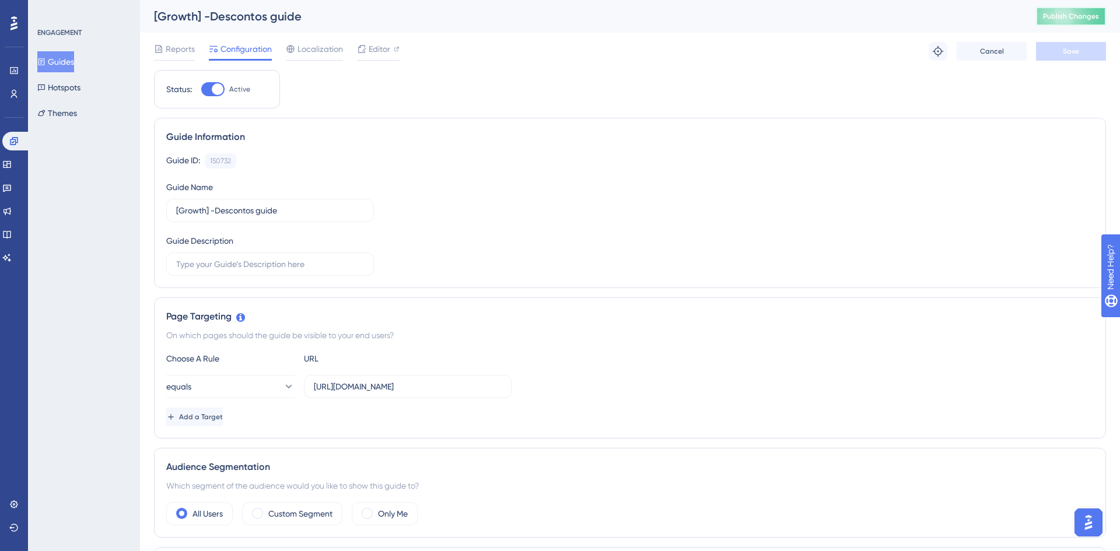
click at [1050, 17] on span "Publish Changes" at bounding box center [1071, 16] width 56 height 9
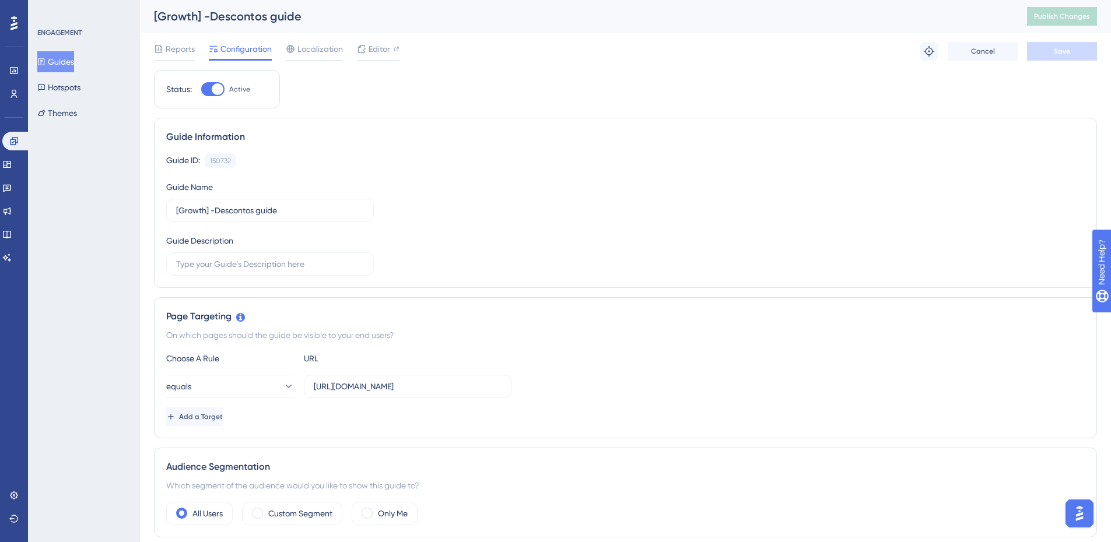
click at [54, 63] on button "Guides" at bounding box center [55, 61] width 37 height 21
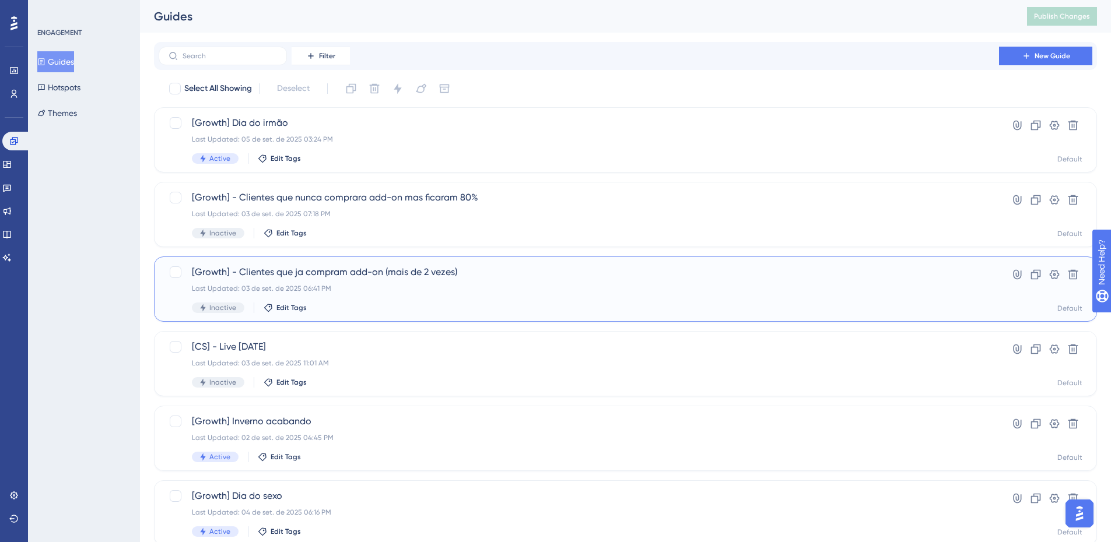
click at [503, 273] on span "[Growth] - Clientes que ja compram add-on (mais de 2 vezes)" at bounding box center [579, 272] width 774 height 14
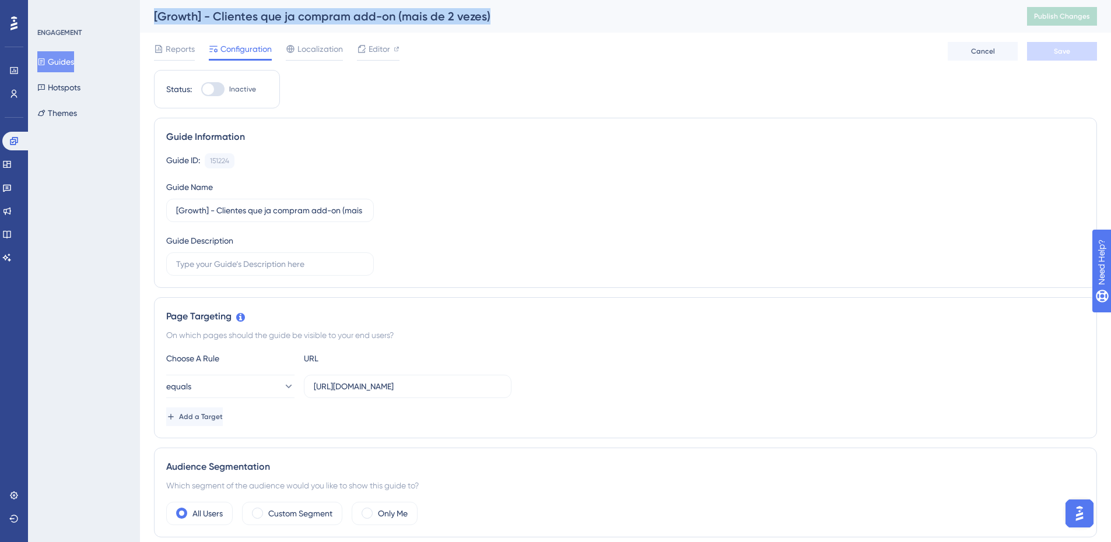
drag, startPoint x: 494, startPoint y: 11, endPoint x: 143, endPoint y: 16, distance: 351.1
click at [143, 16] on div "[Growth] - Clientes que ja compram add-on (mais de 2 vezes) Publish Changes" at bounding box center [625, 16] width 971 height 33
copy div "[Growth] - Clientes que ja compram add-on (mais de 2 vezes)"
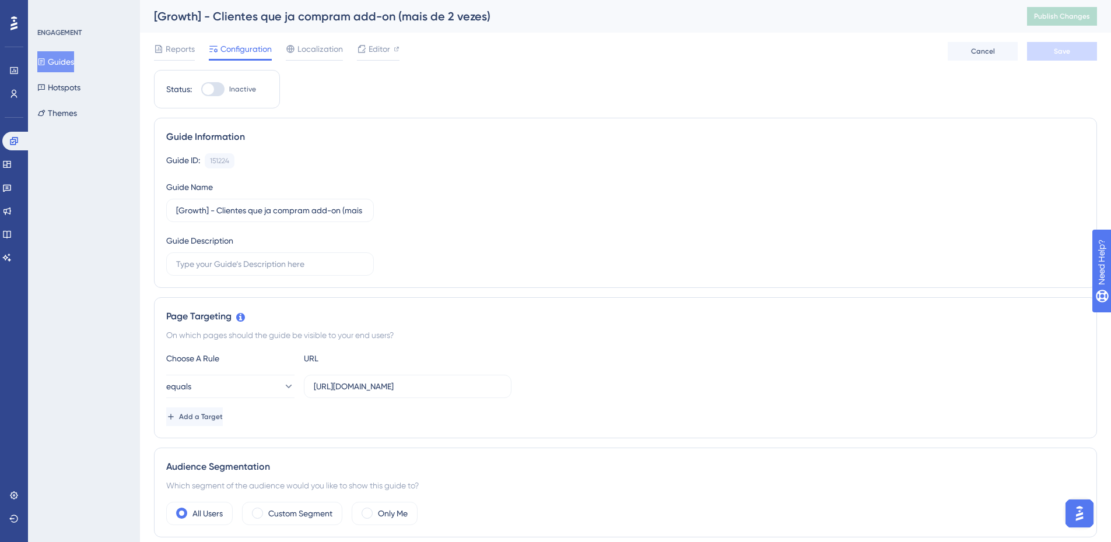
click at [62, 59] on button "Guides" at bounding box center [55, 61] width 37 height 21
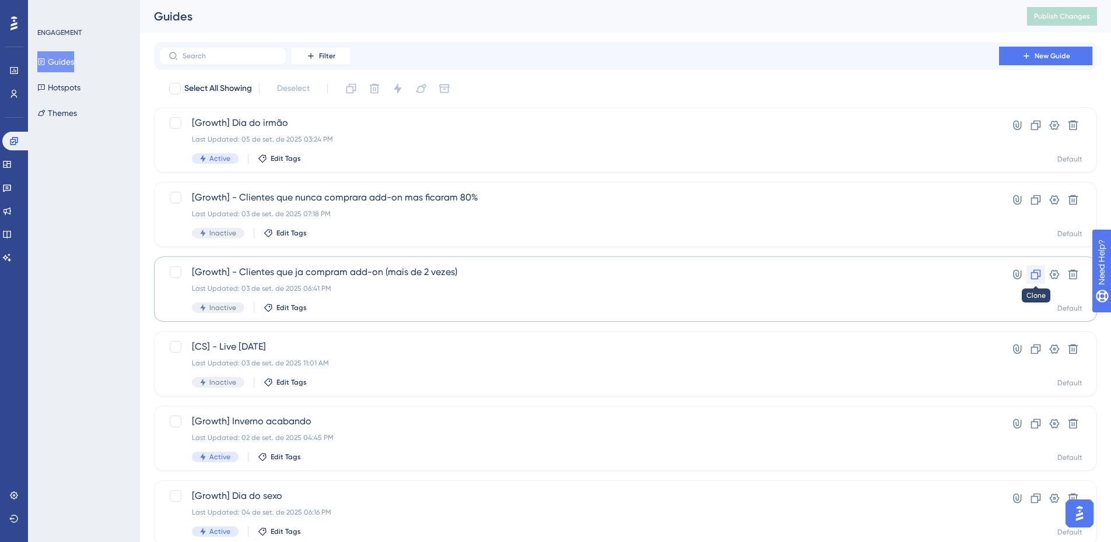
click at [1038, 281] on button at bounding box center [1035, 274] width 19 height 19
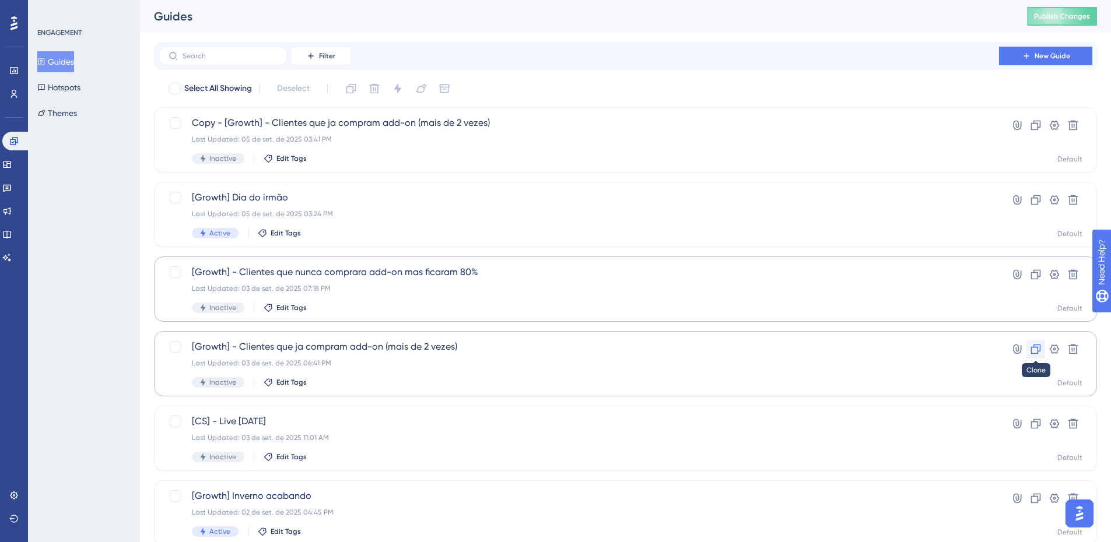
click at [1034, 353] on icon at bounding box center [1036, 349] width 12 height 12
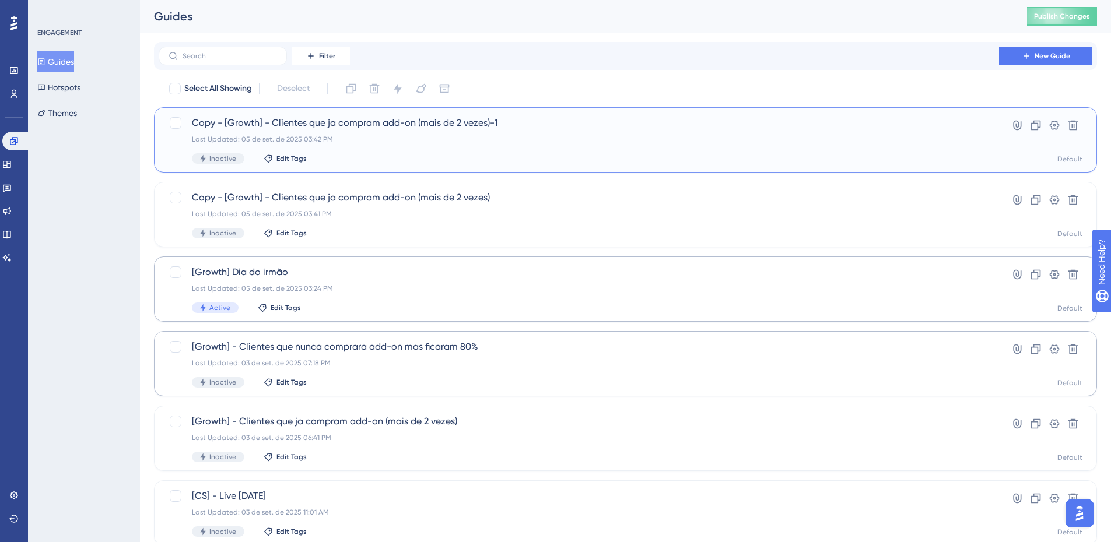
click at [464, 149] on div "Copy - [Growth] - Clientes que ja compram add-on (mais de 2 vezes)-1 Last Updat…" at bounding box center [579, 140] width 774 height 48
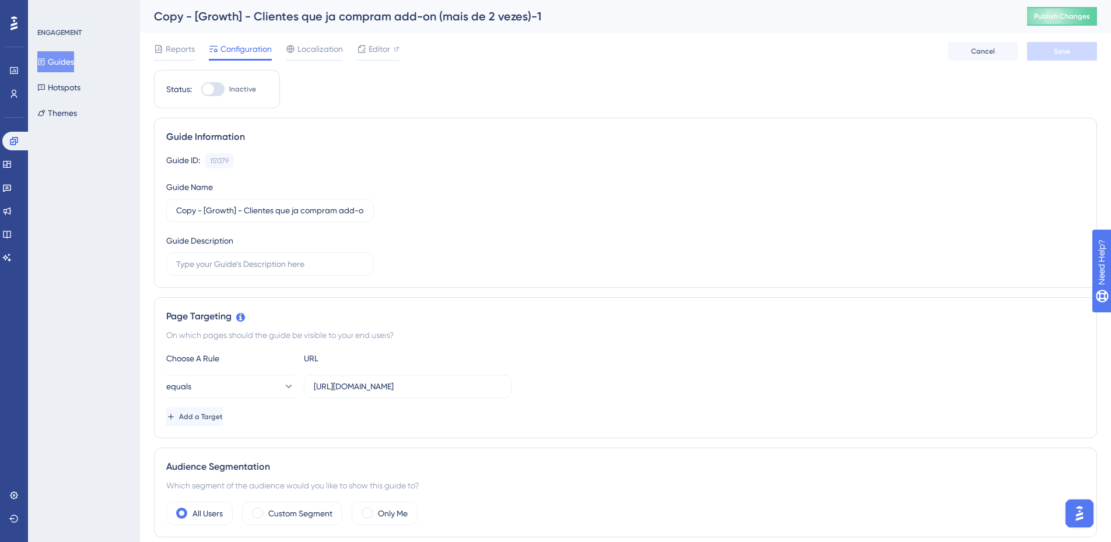
click at [413, 13] on div "Copy - [Growth] - Clientes que ja compram add-on (mais de 2 vezes)-1" at bounding box center [576, 16] width 844 height 16
click at [292, 218] on label "Copy - [Growth] - Clientes que ja compram add-on (mais de 2 vezes)-1" at bounding box center [270, 210] width 208 height 23
click at [292, 217] on input "Copy - [Growth] - Clientes que ja compram add-on (mais de 2 vezes)-1" at bounding box center [270, 210] width 188 height 13
click at [295, 209] on input "Copy - [Growth] - Clientes que ja compram add-on (mais de 2 vezes)-1" at bounding box center [270, 210] width 188 height 13
paste input "[Growth] - Clientes que ja compram add-on maior de R$300(mais de 2 vezes)"
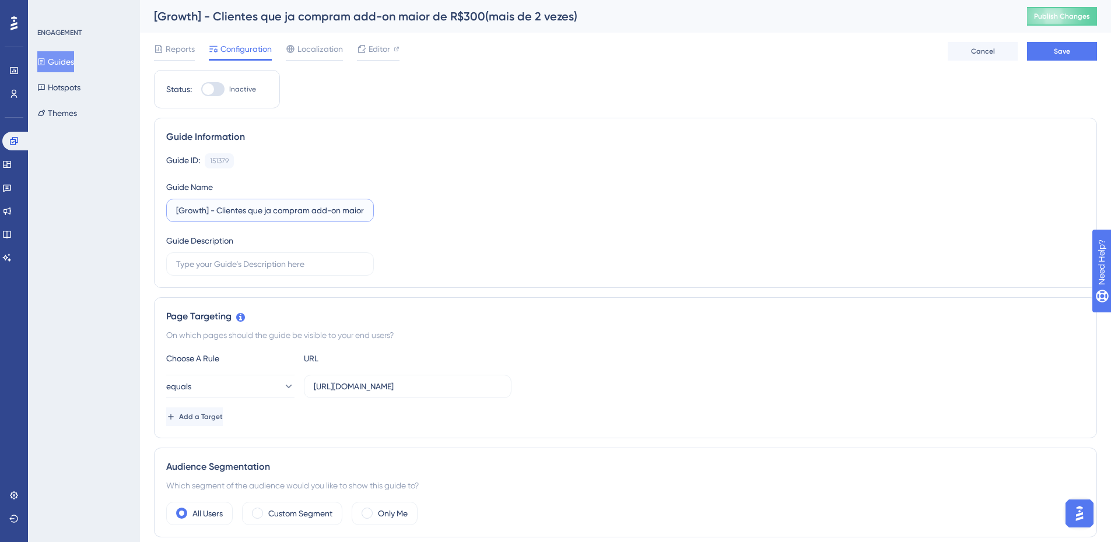
scroll to position [0, 103]
type input "[Growth] - Clientes que ja compram add-on maior de R$300(mais de 2 vezes)"
click at [1059, 46] on button "Save" at bounding box center [1062, 51] width 70 height 19
click at [60, 57] on button "Guides" at bounding box center [55, 61] width 37 height 21
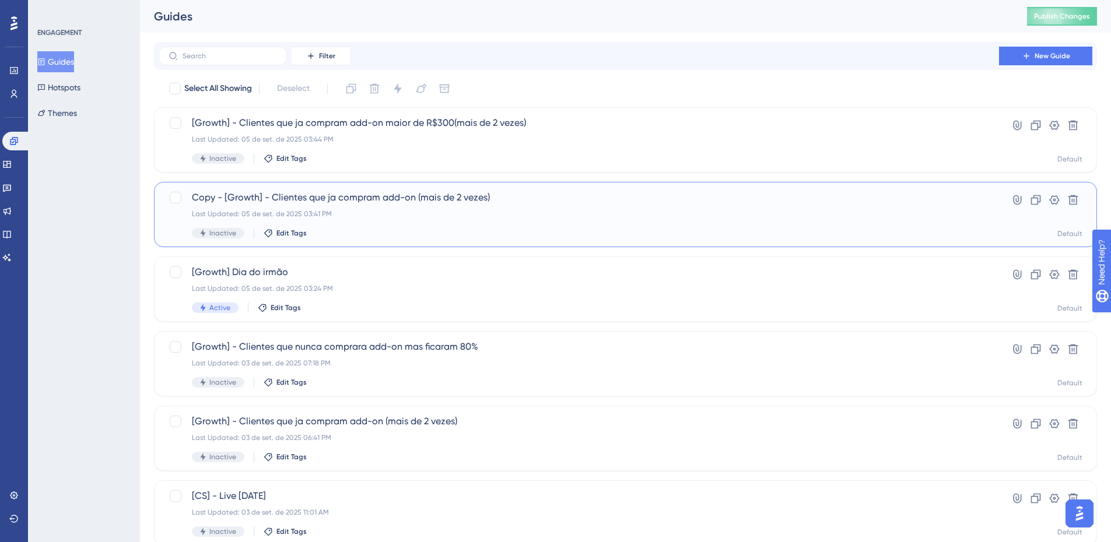
click at [422, 206] on div "Copy - [Growth] - Clientes que ja compram add-on (mais de 2 vezes) Last Updated…" at bounding box center [579, 215] width 774 height 48
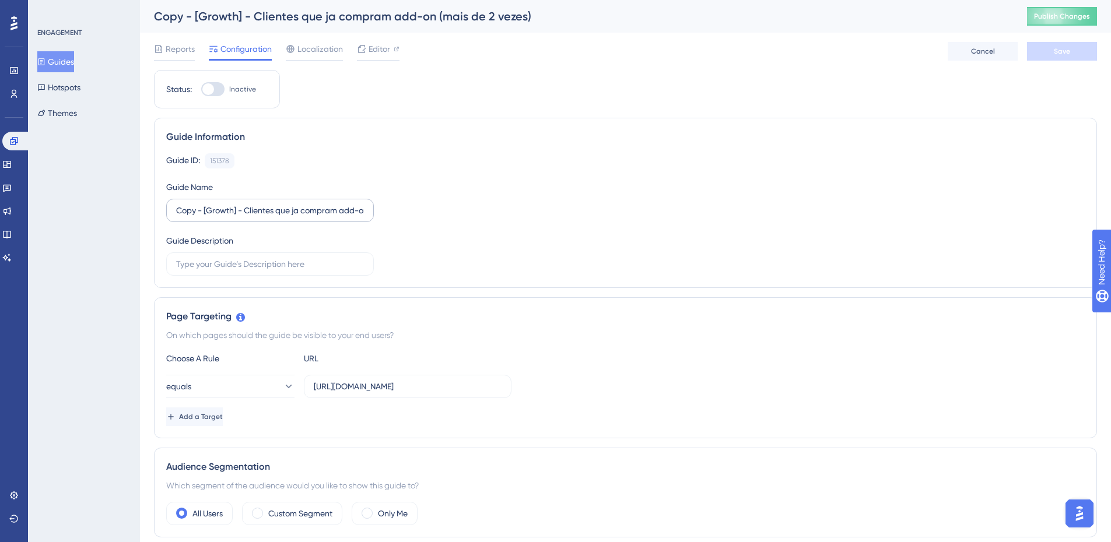
click at [276, 202] on label "Copy - [Growth] - Clientes que ja compram add-on (mais de 2 vezes)" at bounding box center [270, 210] width 208 height 23
click at [276, 204] on input "Copy - [Growth] - Clientes que ja compram add-on (mais de 2 vezes)" at bounding box center [270, 210] width 188 height 13
paste input "[Growth] - Clientes que ja compram add-on menos de R$300(1 vez"
type input "[Growth] - Clientes que ja compram add-on menos de R$300(1 vez)"
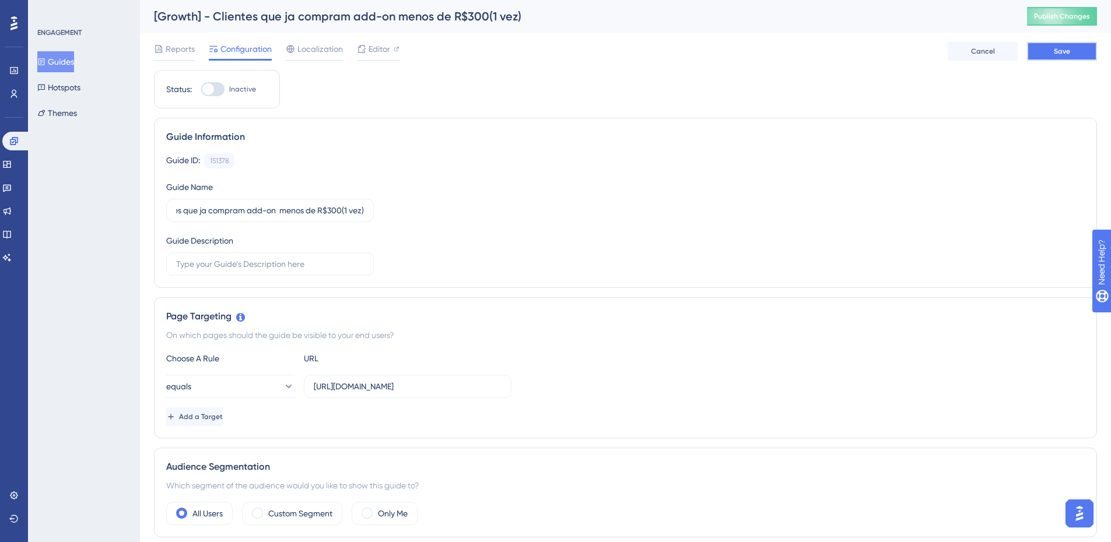
click at [1074, 52] on button "Save" at bounding box center [1062, 51] width 70 height 19
click at [74, 59] on button "Guides" at bounding box center [55, 61] width 37 height 21
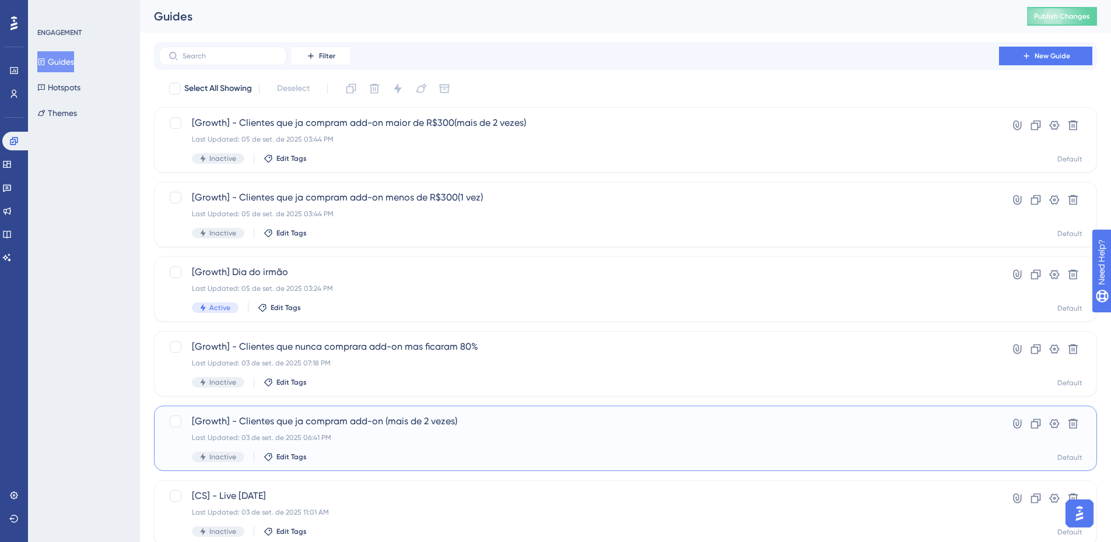
click at [630, 433] on div "[Growth] - Clientes que ja compram add-on (mais de 2 vezes) Last Updated: 03 de…" at bounding box center [579, 439] width 774 height 48
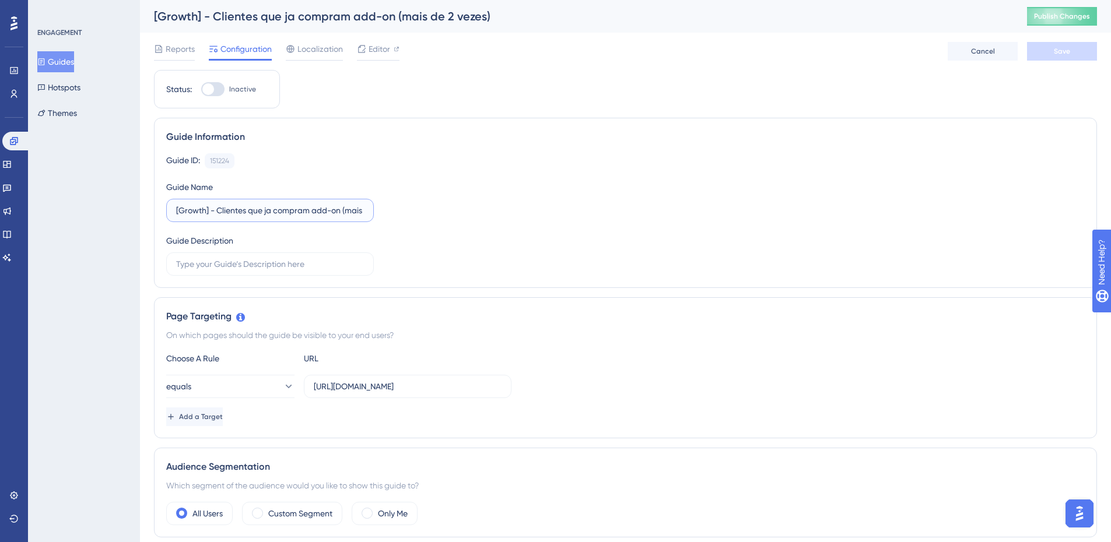
click at [320, 215] on input "[Growth] - Clientes que ja compram add-on (mais de 2 vezes)" at bounding box center [270, 210] width 188 height 13
paste input "menos de R$300"
type input "[Growth] - Clientes que ja compram add-on menos de R$300 (mais de 2 vezes)"
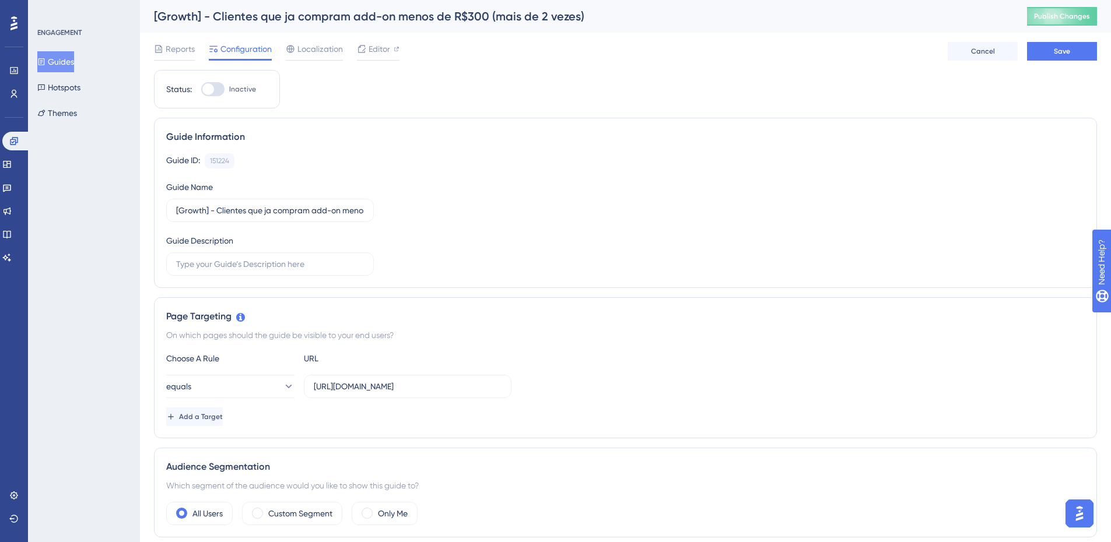
click at [509, 194] on div "Guide ID: 151224 Copy Guide Name [Growth] - Clientes que ja compram add-on meno…" at bounding box center [625, 214] width 918 height 122
click at [1061, 48] on span "Save" at bounding box center [1062, 51] width 16 height 9
click at [68, 61] on button "Guides" at bounding box center [55, 61] width 37 height 21
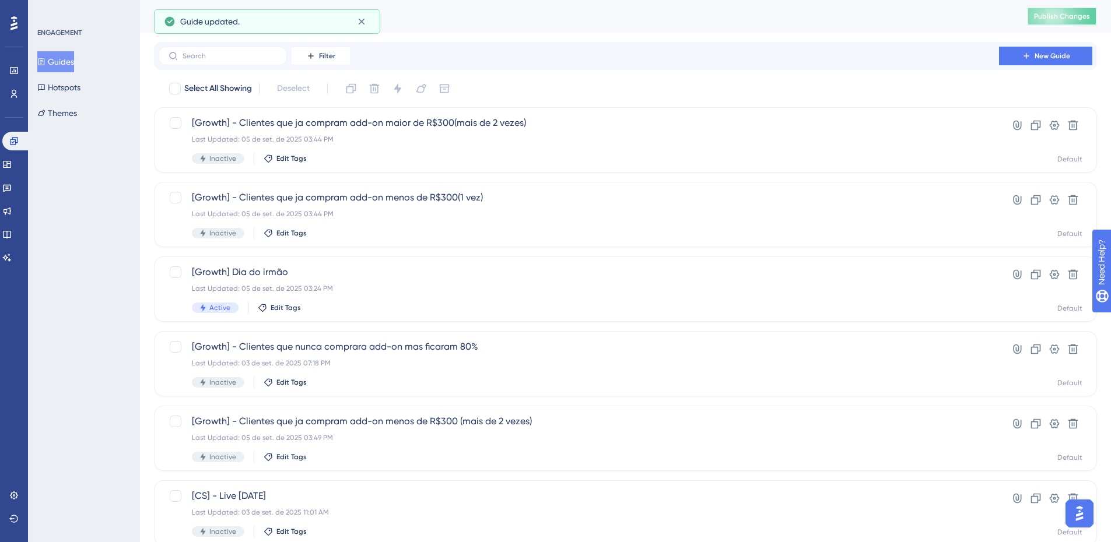
click at [1089, 15] on span "Publish Changes" at bounding box center [1062, 16] width 56 height 9
click at [586, 145] on div "[Growth] - Clientes que ja compram add-on maior de R$300(mais de 2 vezes) Last …" at bounding box center [579, 140] width 774 height 48
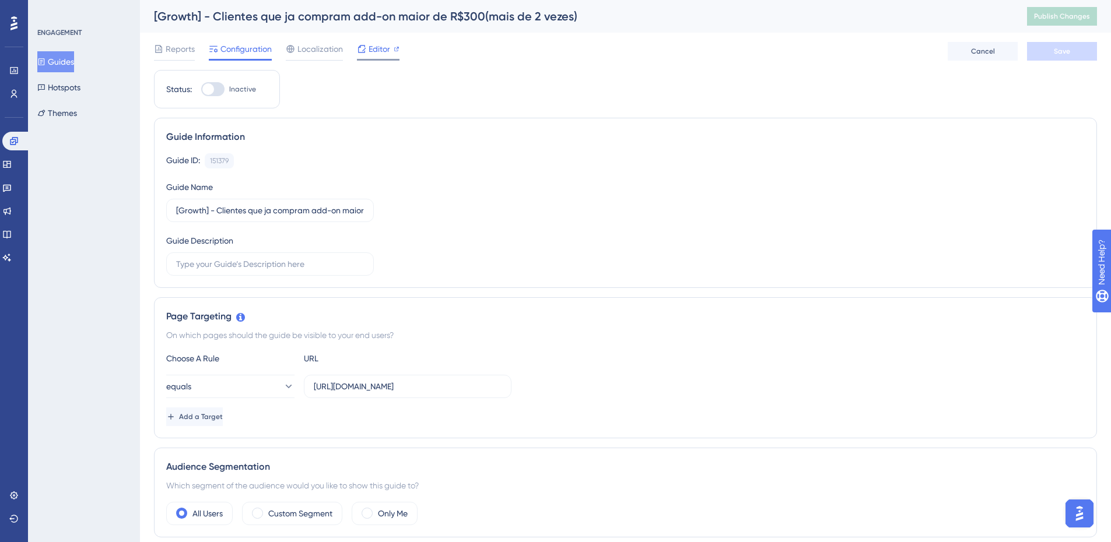
click at [379, 53] on span "Editor" at bounding box center [380, 49] width 22 height 14
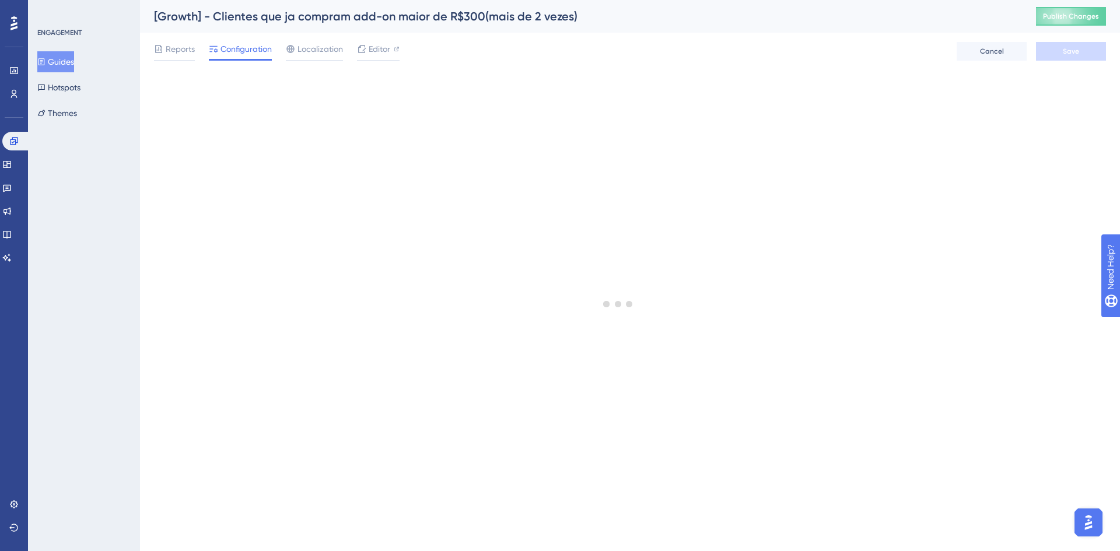
click at [57, 59] on button "Guides" at bounding box center [55, 61] width 37 height 21
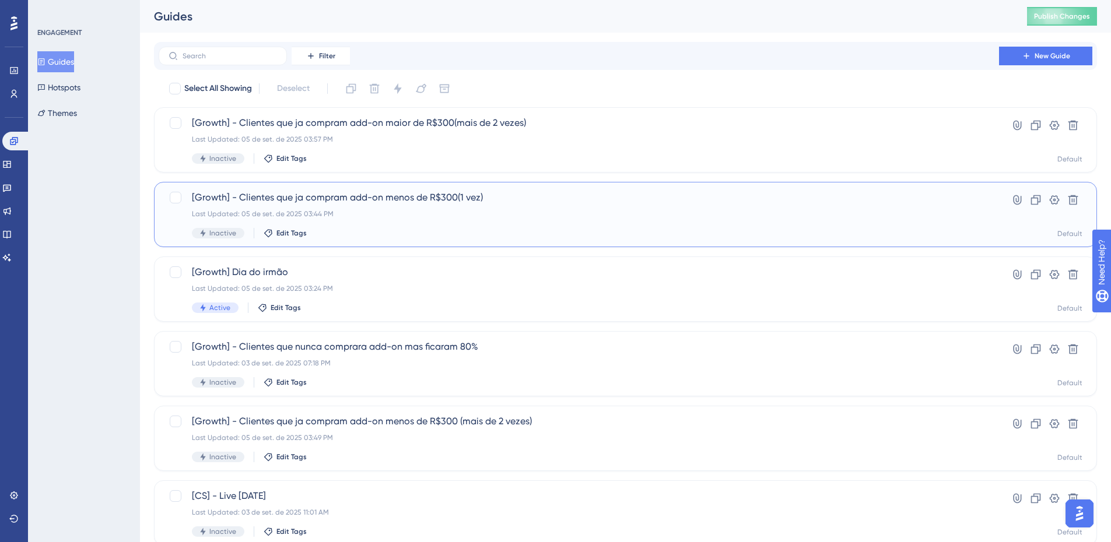
click at [475, 201] on span "[Growth] - Clientes que ja compram add-on menos de R$300(1 vez)" at bounding box center [579, 198] width 774 height 14
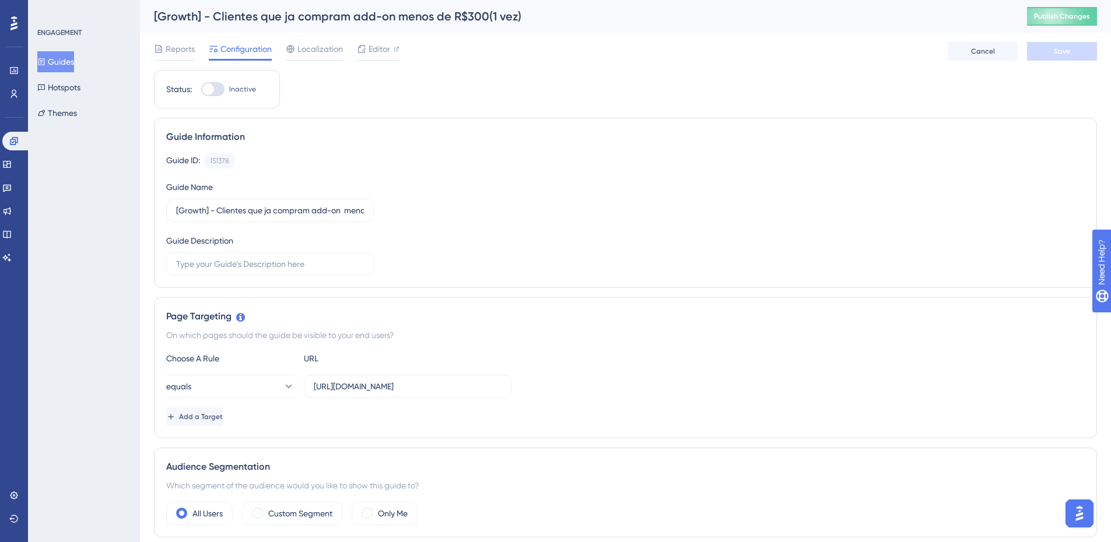
click at [63, 64] on button "Guides" at bounding box center [55, 61] width 37 height 21
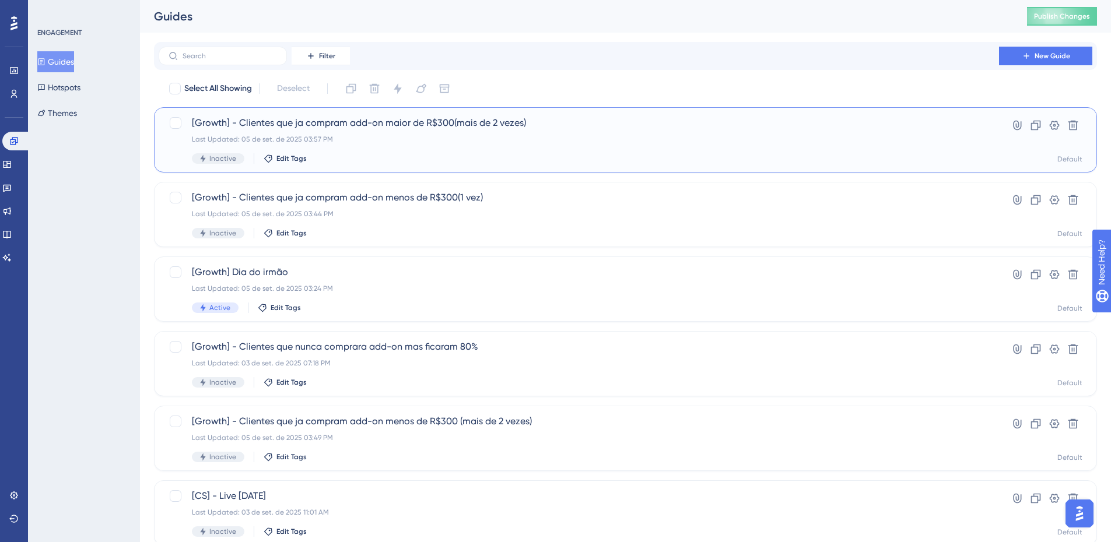
click at [468, 141] on div "Last Updated: 05 de set. de 2025 03:57 PM" at bounding box center [579, 139] width 774 height 9
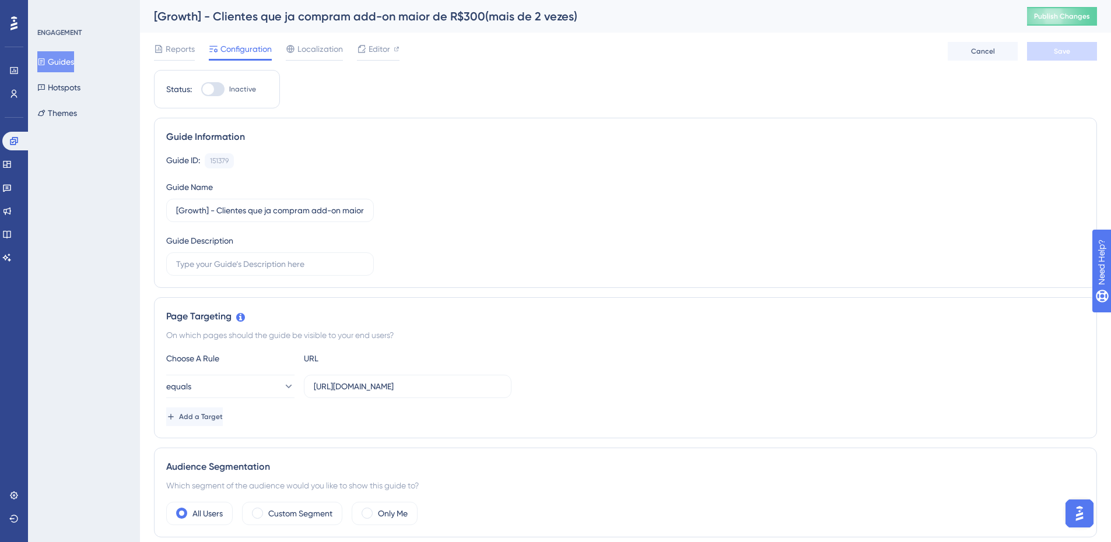
click at [63, 64] on button "Guides" at bounding box center [55, 61] width 37 height 21
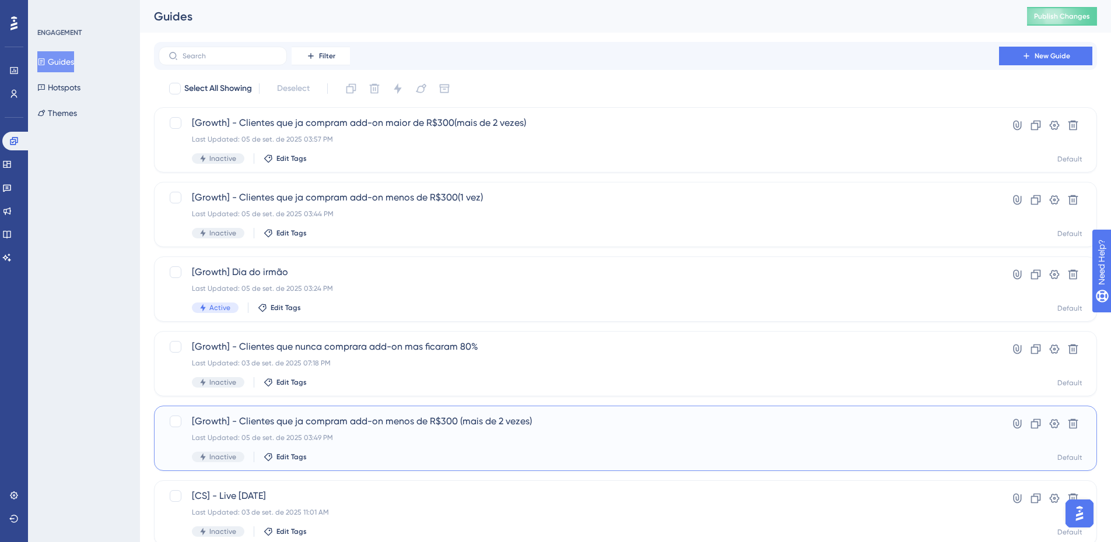
click at [513, 417] on span "[Growth] - Clientes que ja compram add-on menos de R$300 (mais de 2 vezes)" at bounding box center [579, 422] width 774 height 14
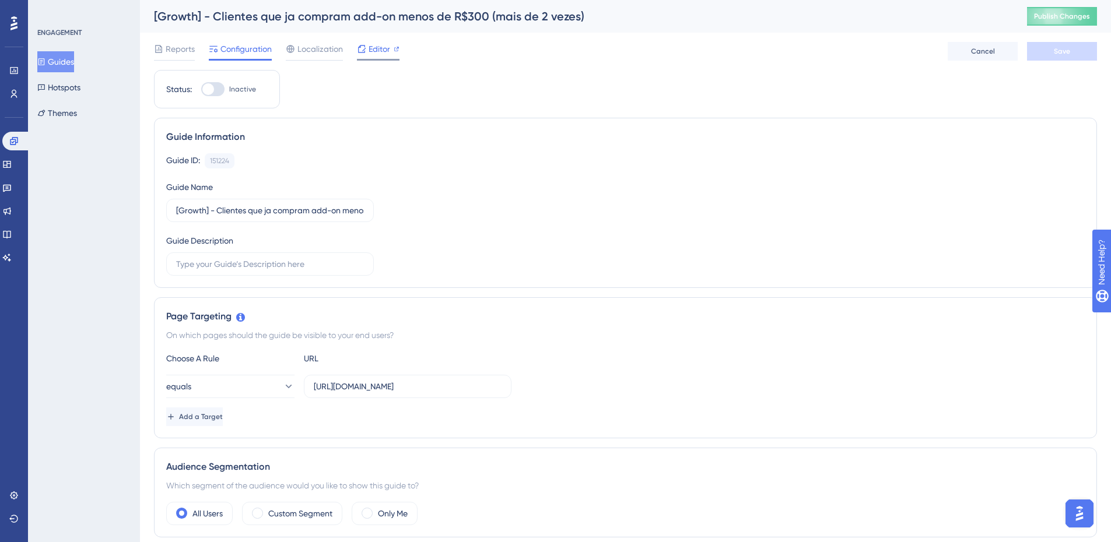
click at [367, 52] on div "Editor" at bounding box center [378, 49] width 43 height 14
